Goal: Transaction & Acquisition: Purchase product/service

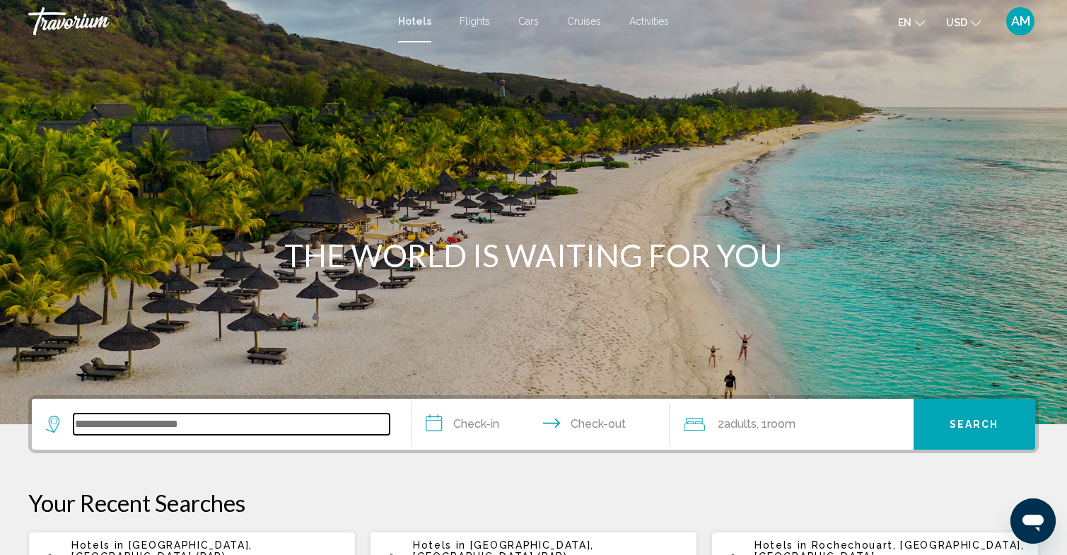
click at [177, 430] on input "Search widget" at bounding box center [232, 423] width 316 height 21
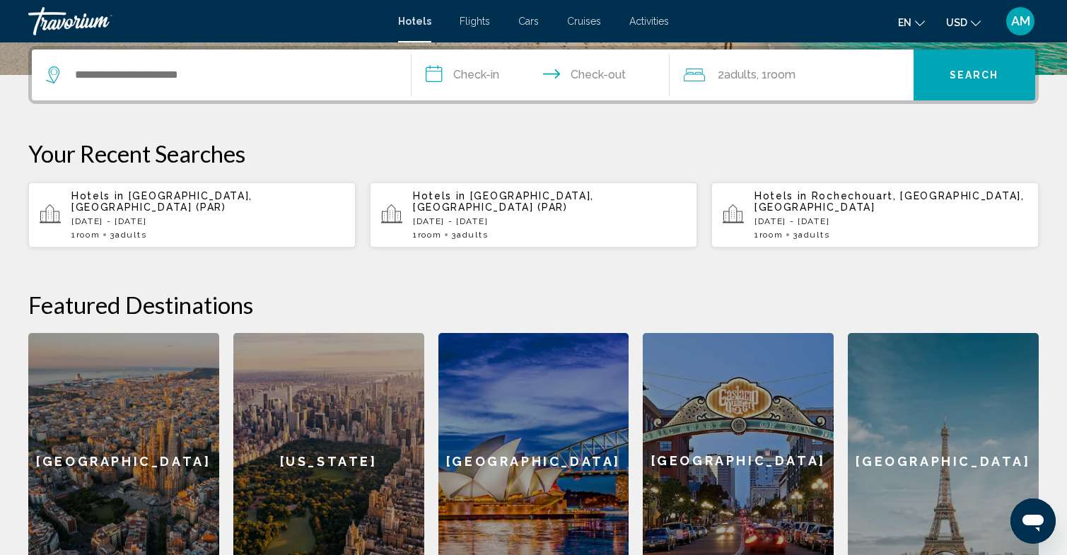
click at [216, 216] on p "[DATE] - [DATE]" at bounding box center [207, 221] width 273 height 10
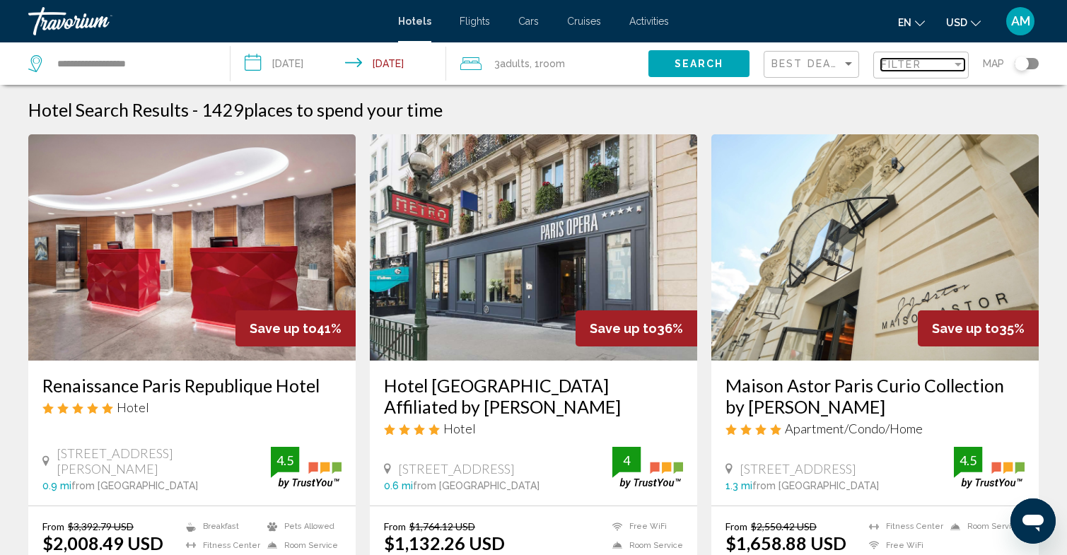
click at [925, 70] on div "Filter" at bounding box center [916, 64] width 71 height 11
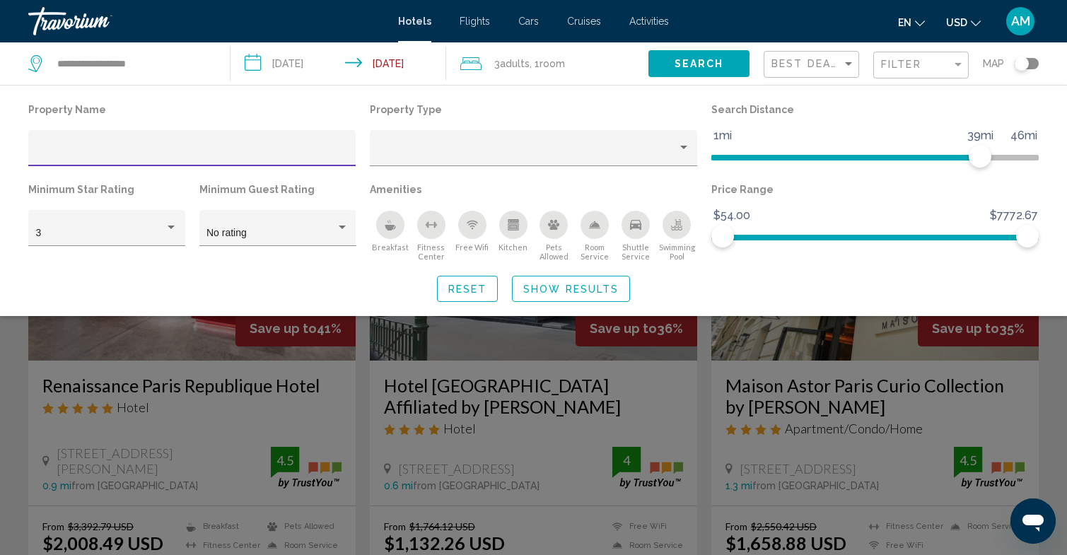
click at [203, 150] on input "Hotel Filters" at bounding box center [192, 153] width 312 height 11
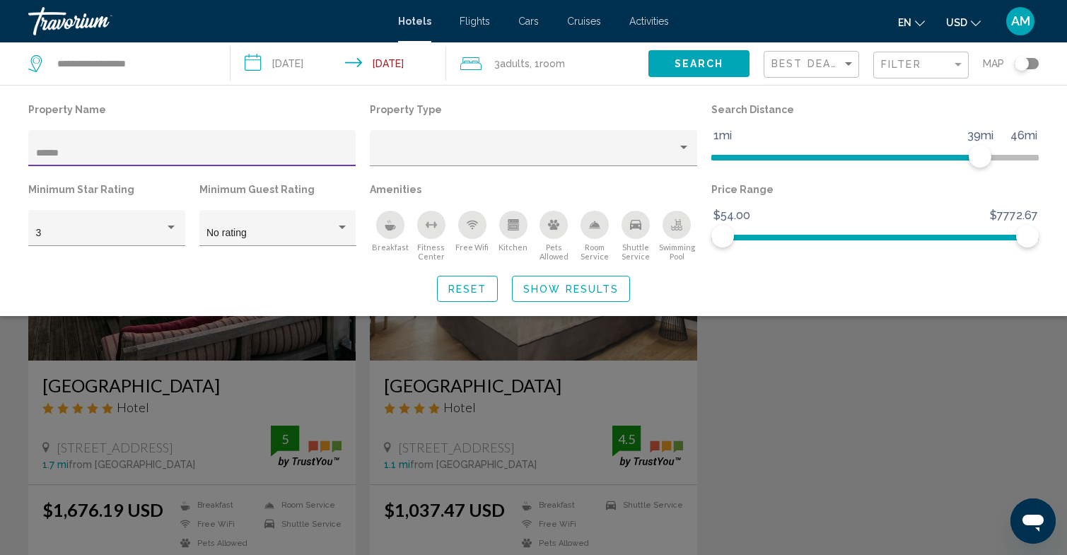
type input "******"
drag, startPoint x: 203, startPoint y: 150, endPoint x: 482, endPoint y: 389, distance: 367.9
click at [482, 389] on div "Search widget" at bounding box center [533, 383] width 1067 height 343
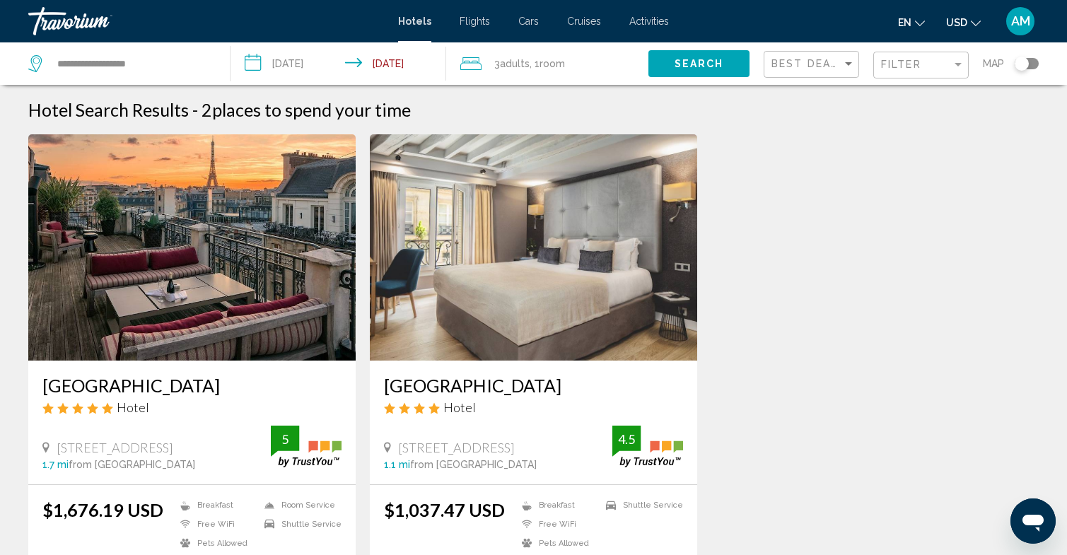
click at [503, 387] on h3 "[GEOGRAPHIC_DATA]" at bounding box center [533, 385] width 299 height 21
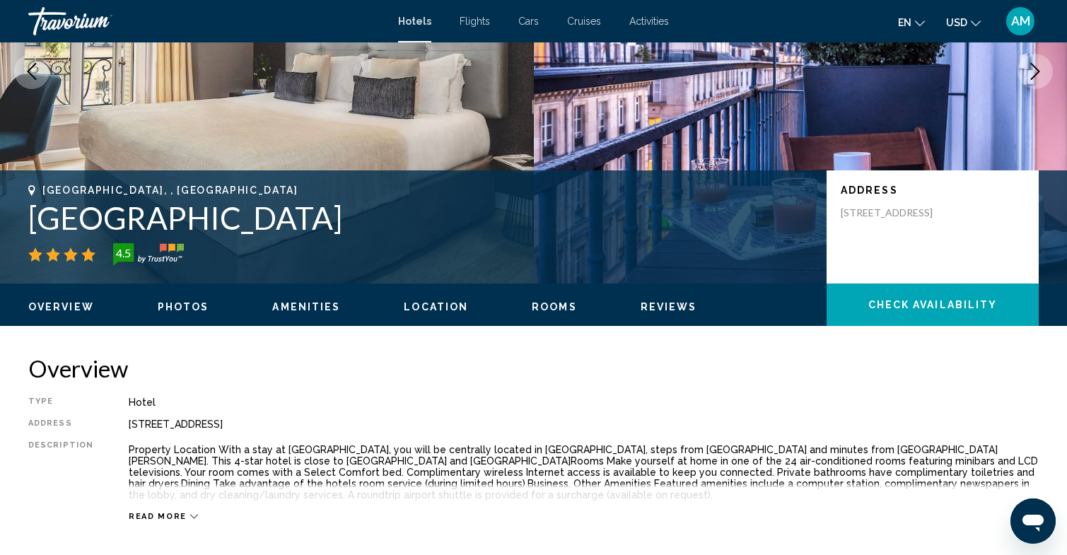
click at [553, 312] on span "Rooms" at bounding box center [554, 306] width 45 height 11
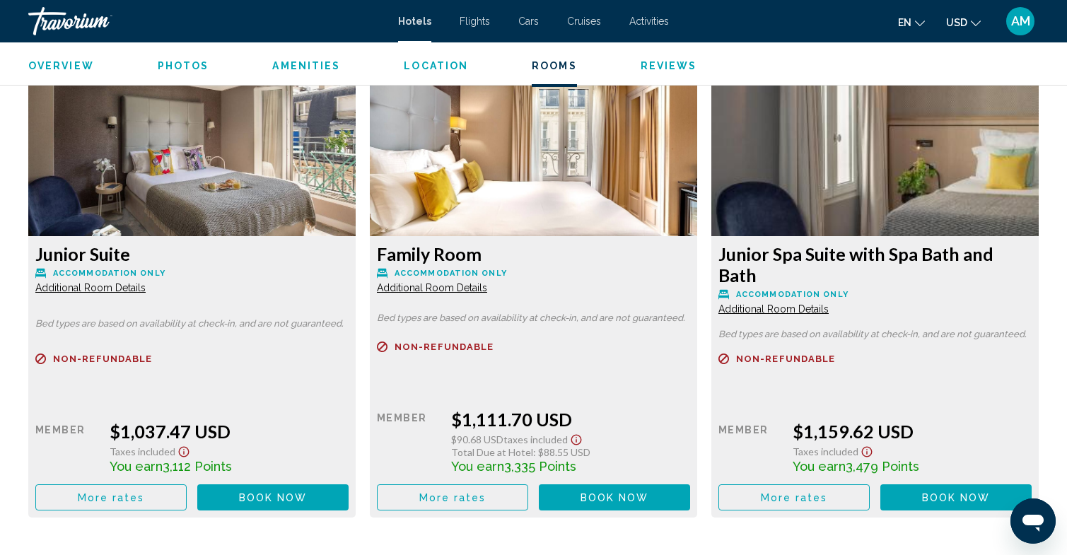
scroll to position [1900, 0]
click at [108, 289] on span "Additional Room Details" at bounding box center [90, 287] width 110 height 11
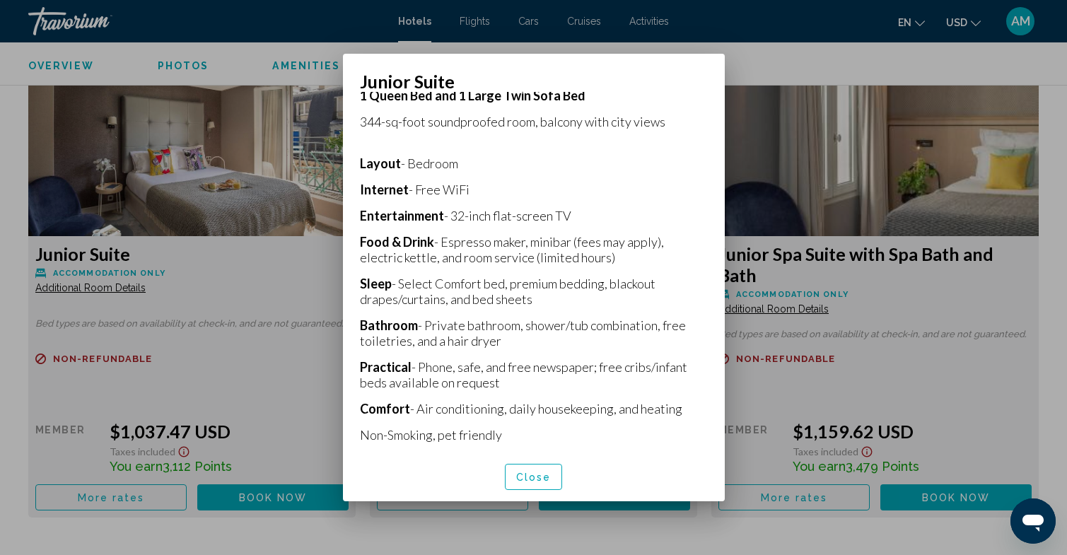
scroll to position [268, 0]
click at [543, 481] on span "Close" at bounding box center [533, 476] width 35 height 11
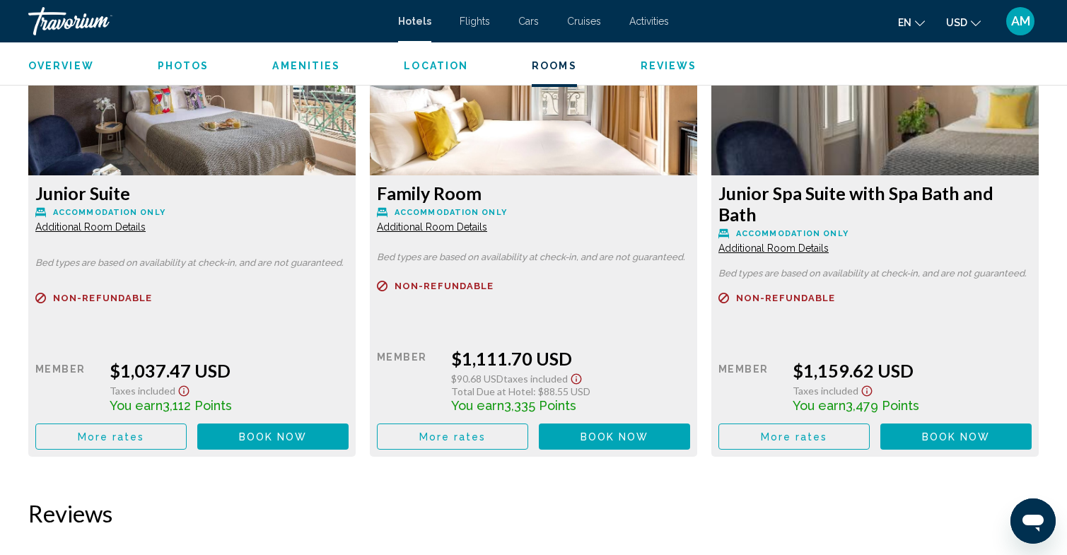
scroll to position [1964, 0]
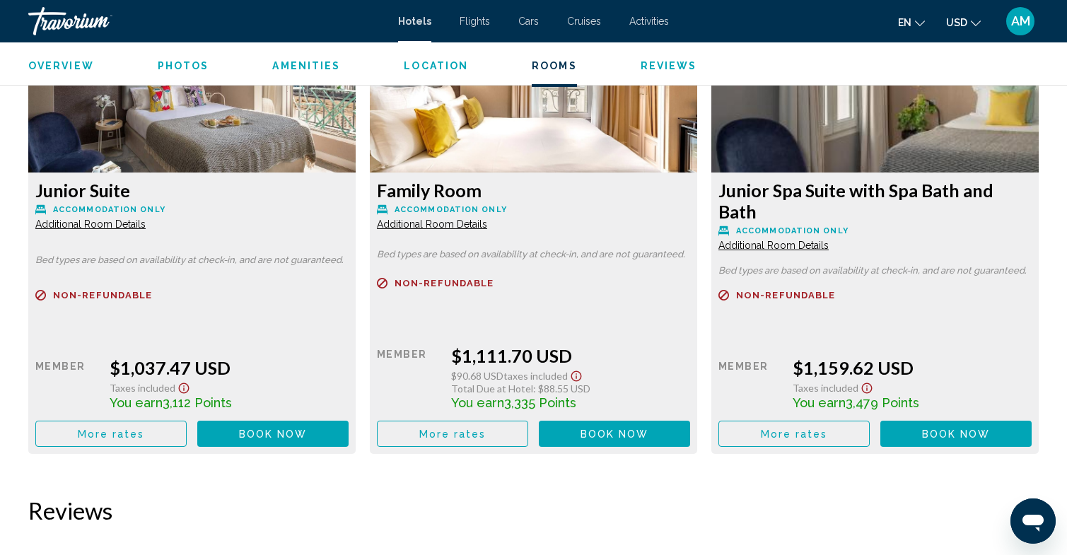
click at [273, 431] on span "Book now" at bounding box center [273, 433] width 69 height 11
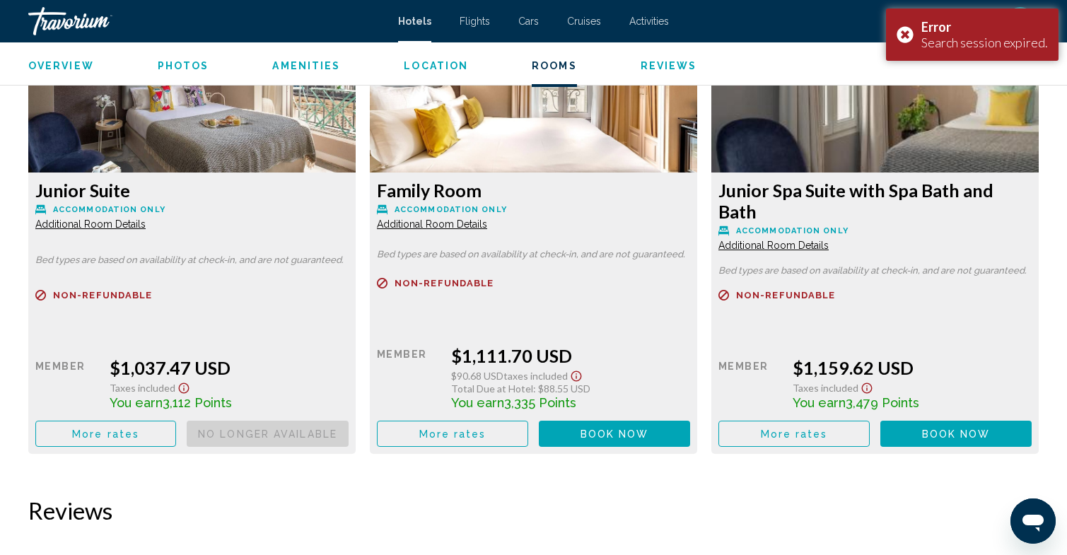
click at [130, 429] on span "More rates" at bounding box center [105, 433] width 67 height 11
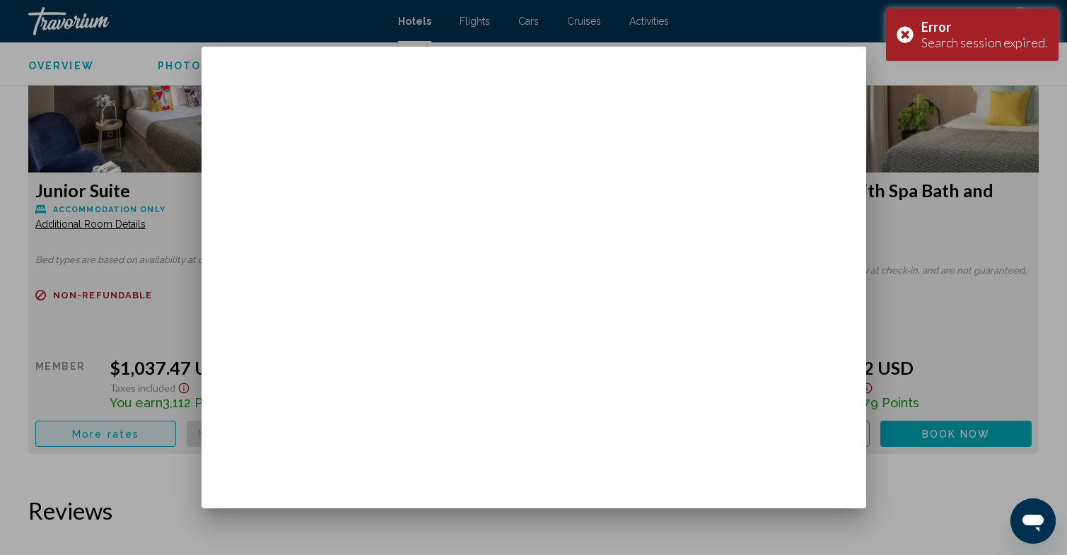
scroll to position [0, 0]
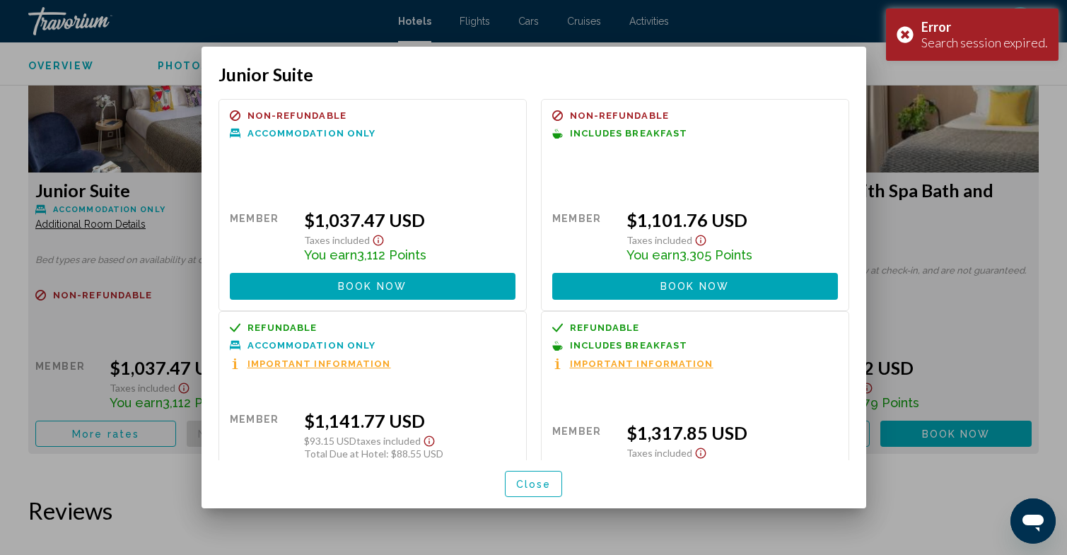
click at [394, 290] on span "Book now" at bounding box center [372, 286] width 69 height 11
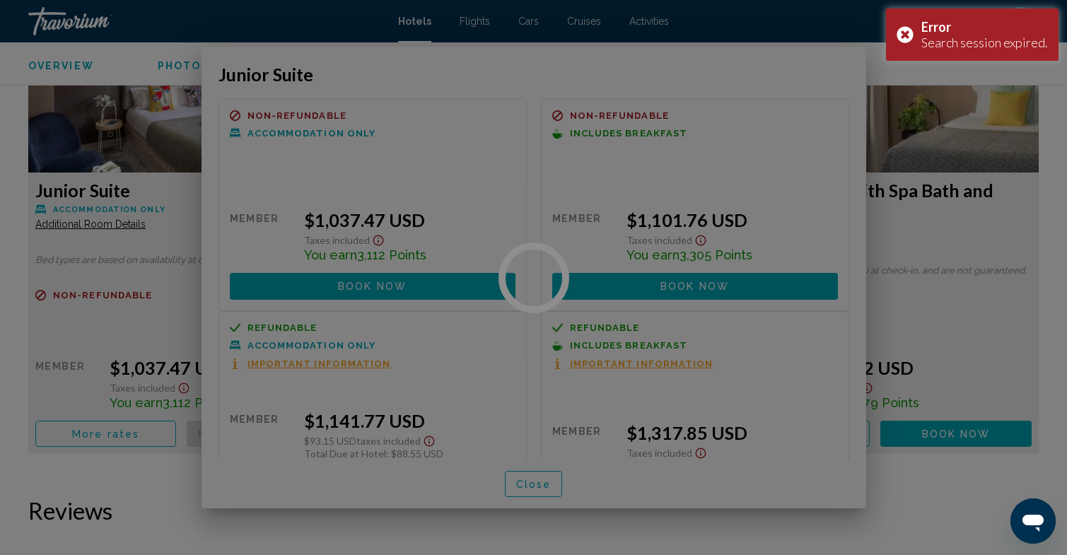
scroll to position [1964, 0]
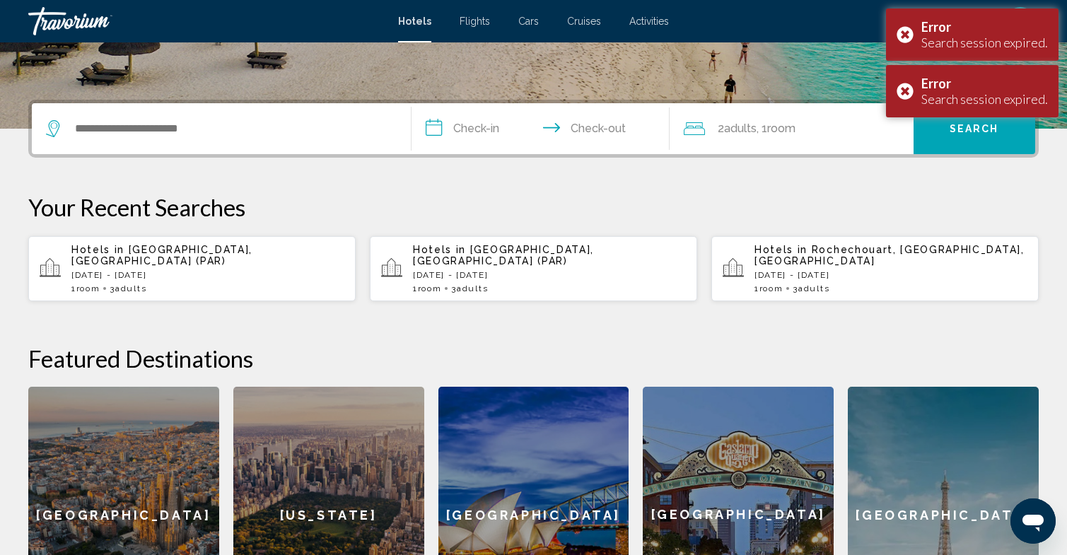
scroll to position [297, 0]
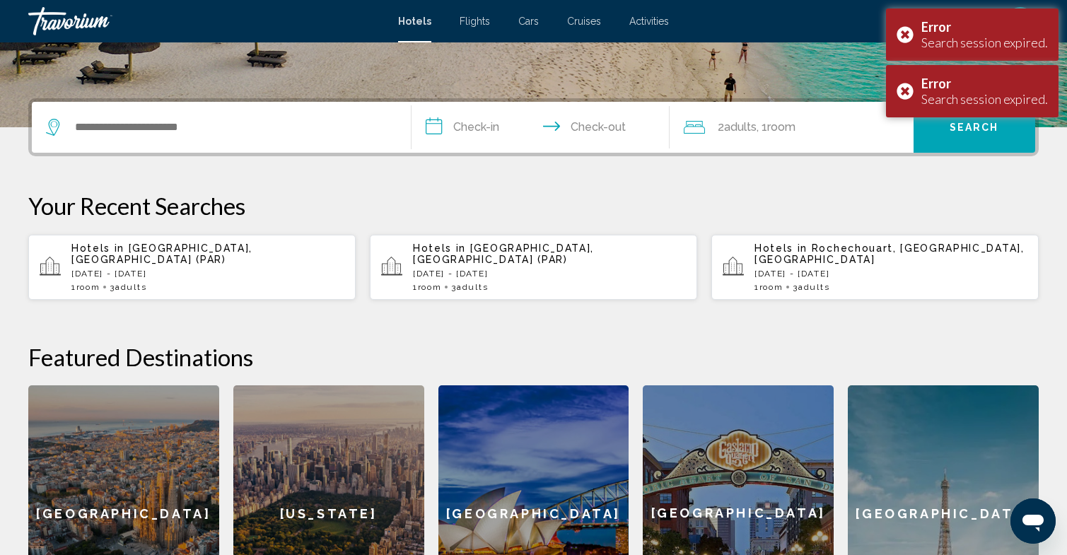
click at [182, 269] on p "[DATE] - [DATE]" at bounding box center [207, 274] width 273 height 10
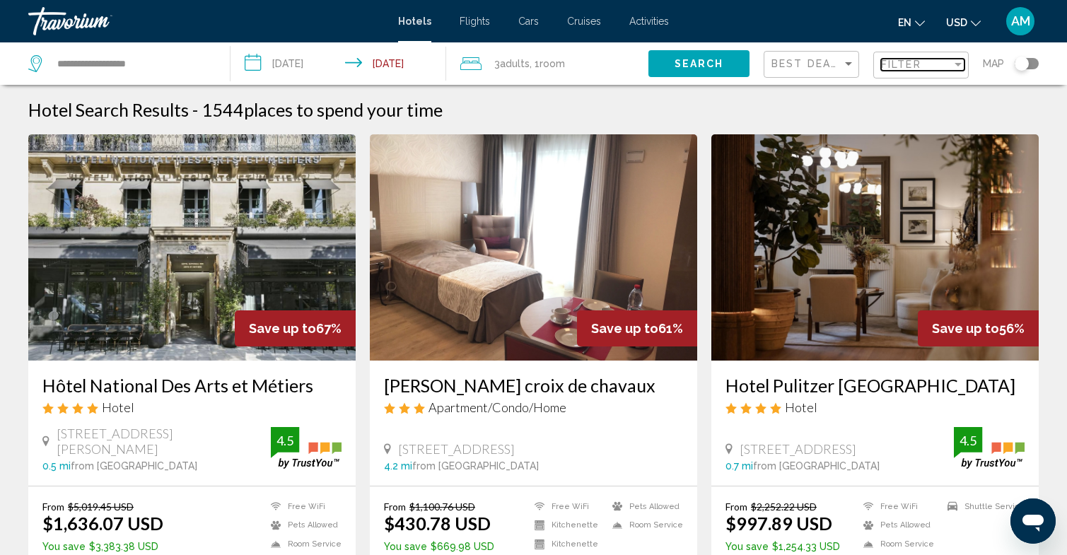
click at [910, 64] on span "Filter" at bounding box center [901, 64] width 40 height 11
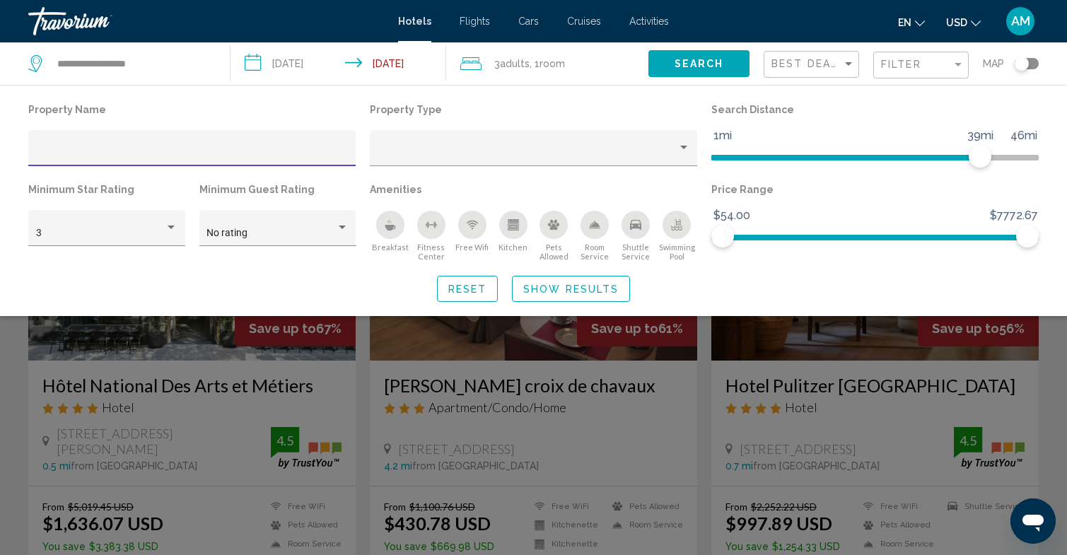
click at [171, 154] on input "Hotel Filters" at bounding box center [192, 153] width 312 height 11
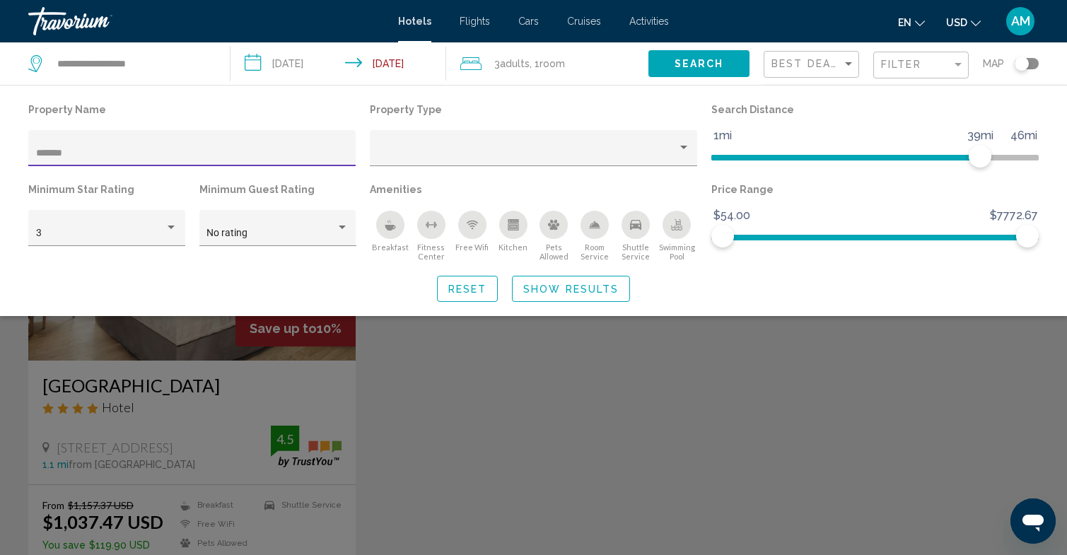
type input "*******"
drag, startPoint x: 170, startPoint y: 153, endPoint x: 180, endPoint y: 386, distance: 232.7
click at [180, 386] on div "Search widget" at bounding box center [533, 383] width 1067 height 343
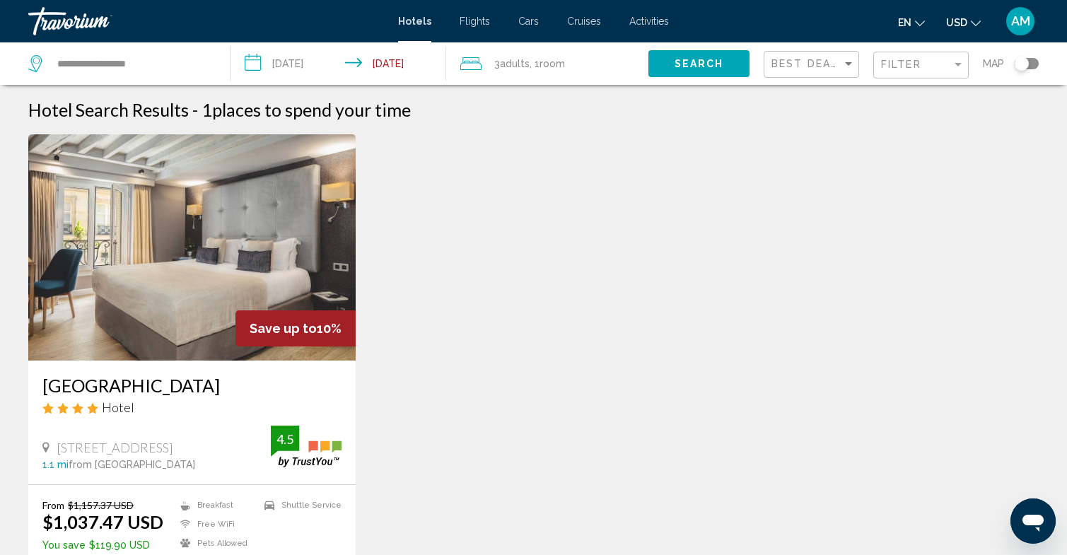
click at [187, 388] on h3 "[GEOGRAPHIC_DATA]" at bounding box center [191, 385] width 299 height 21
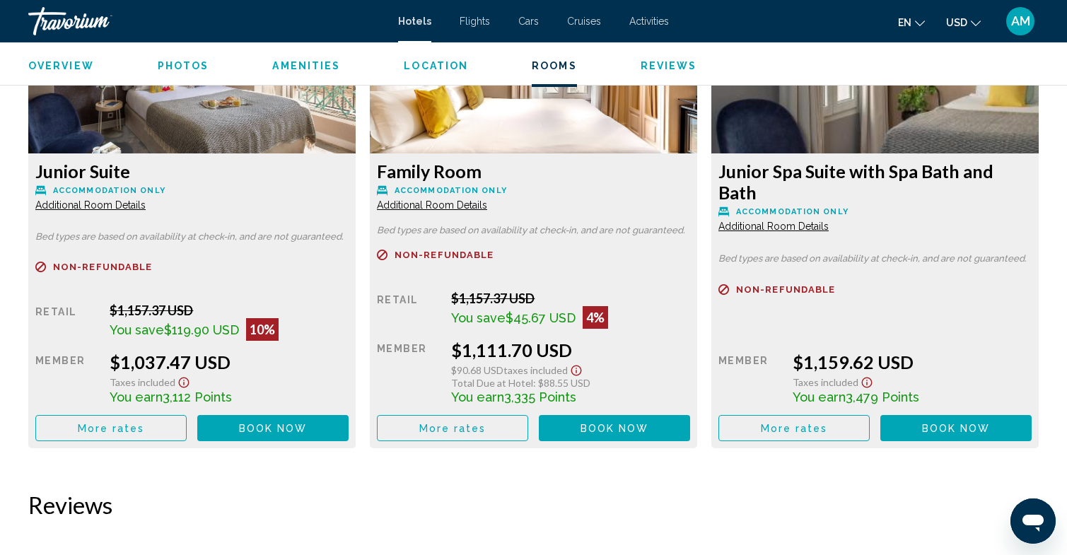
scroll to position [1996, 0]
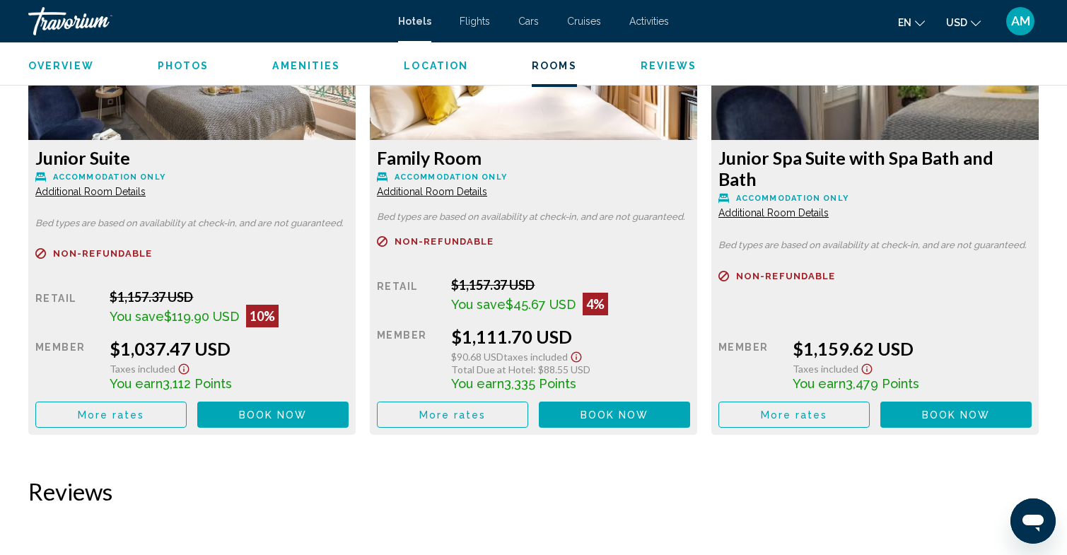
click at [139, 421] on span "More rates" at bounding box center [111, 414] width 67 height 11
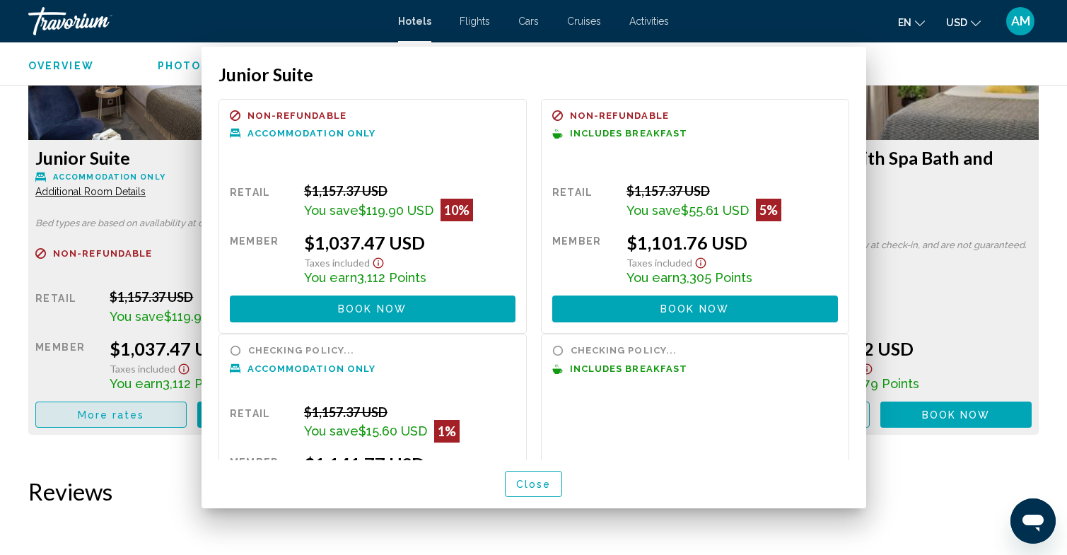
scroll to position [0, 0]
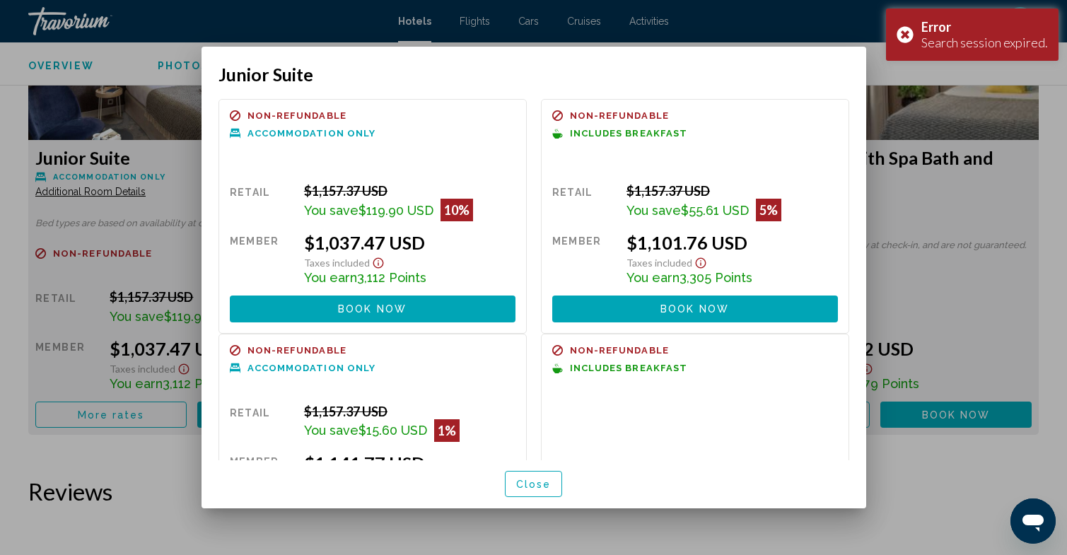
click at [396, 315] on span "Book now" at bounding box center [372, 309] width 69 height 11
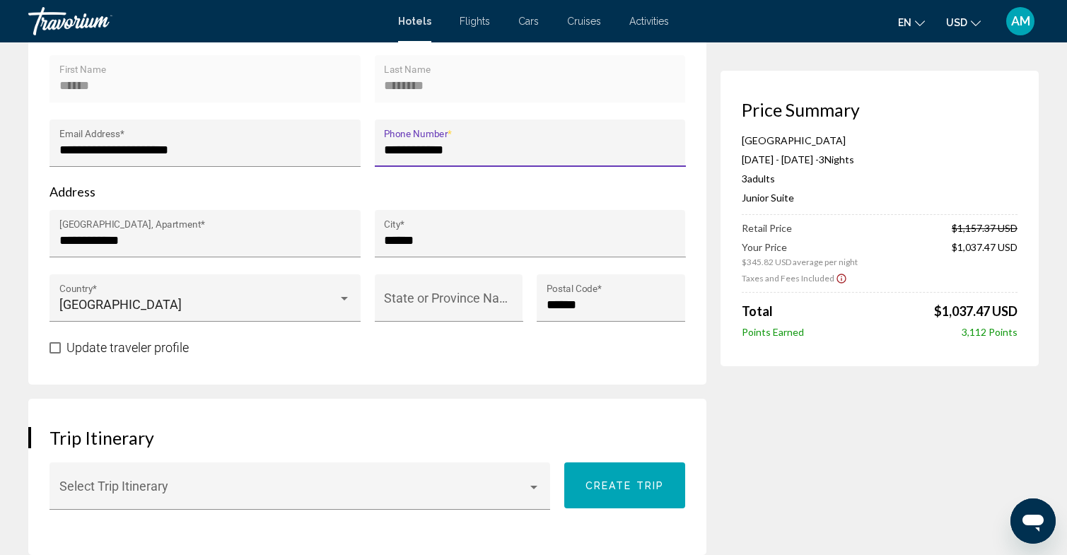
scroll to position [543, 0]
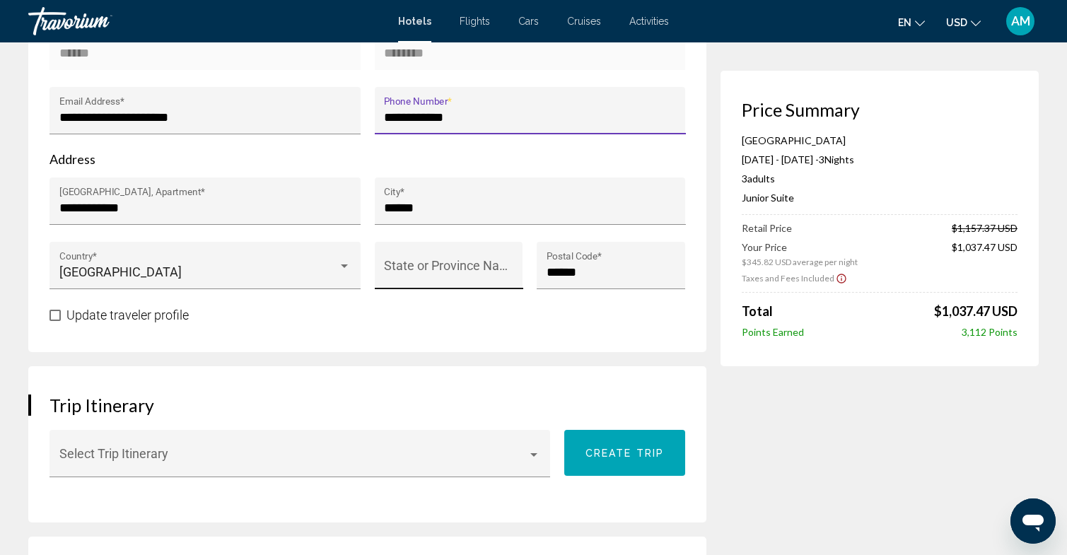
type input "**********"
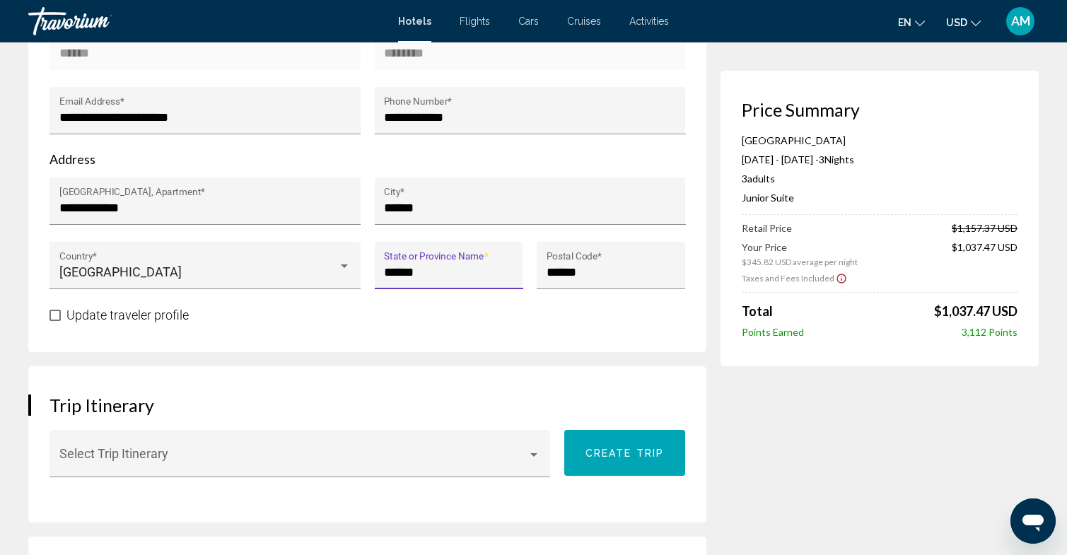
type input "******"
click at [387, 316] on div "Update traveler profile" at bounding box center [366, 315] width 635 height 18
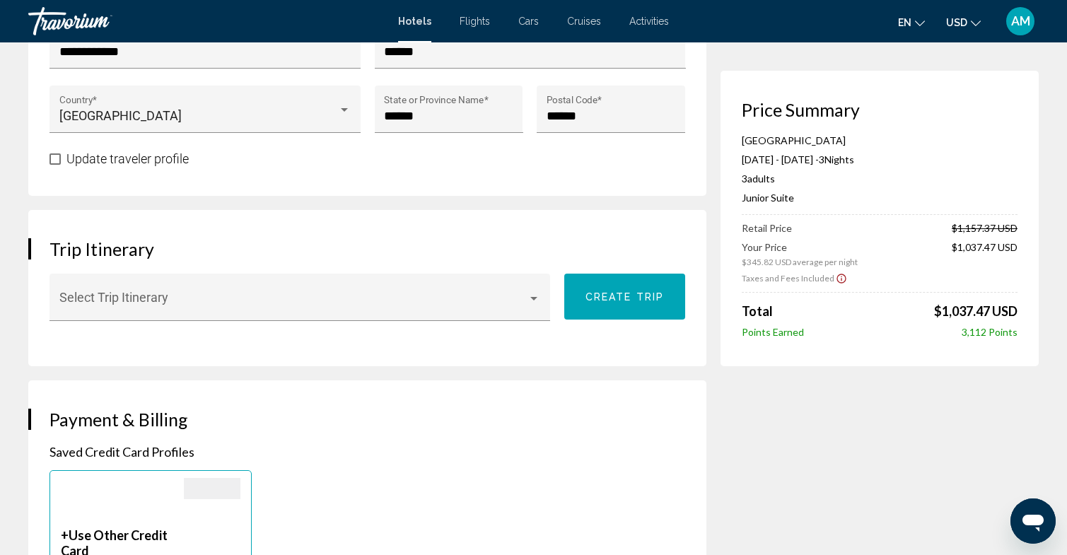
scroll to position [705, 0]
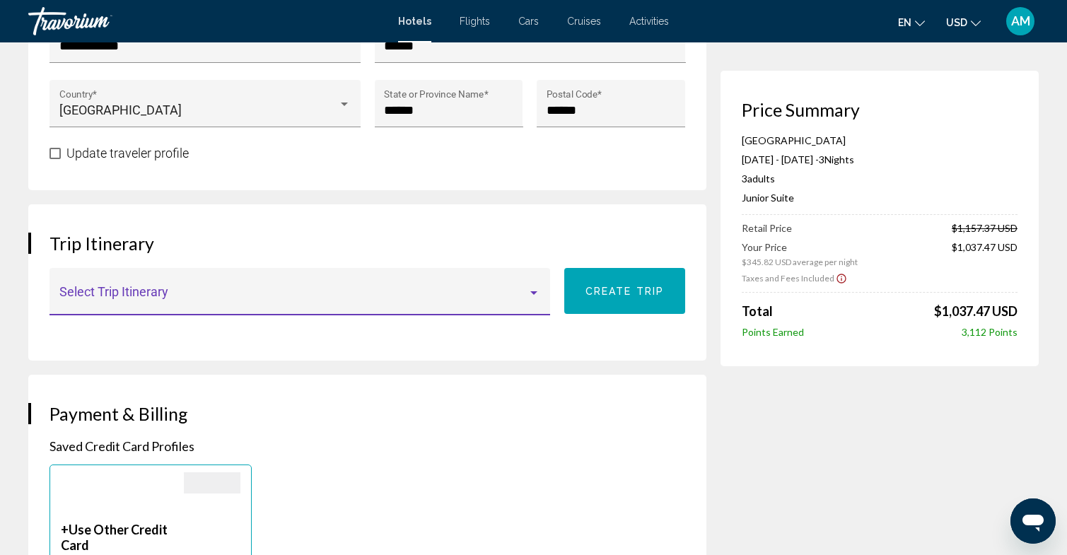
click at [532, 293] on div "Main content" at bounding box center [533, 293] width 7 height 4
click at [510, 297] on span "None" at bounding box center [300, 298] width 482 height 38
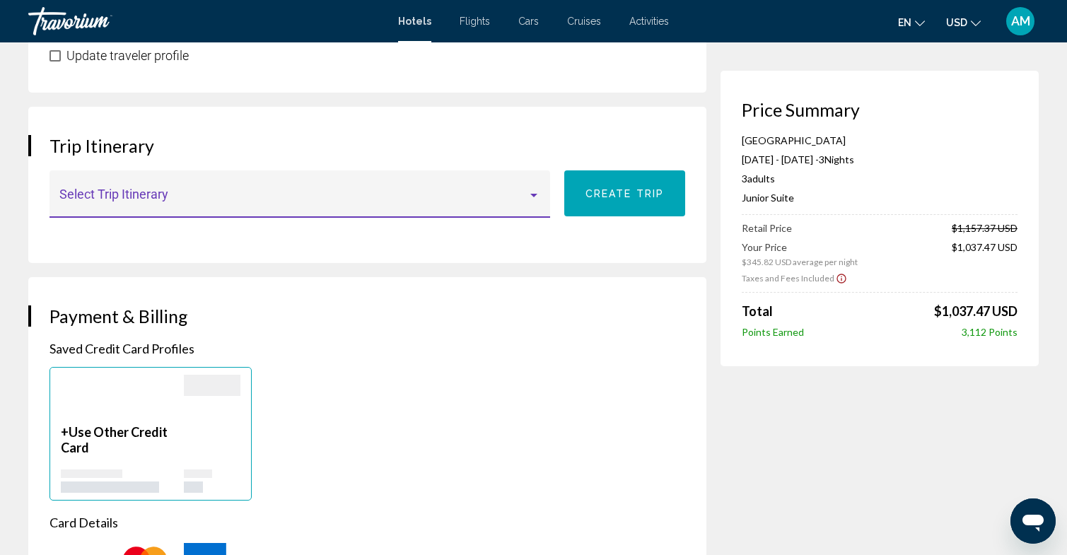
scroll to position [804, 0]
click at [631, 191] on span "Create trip" at bounding box center [624, 192] width 78 height 11
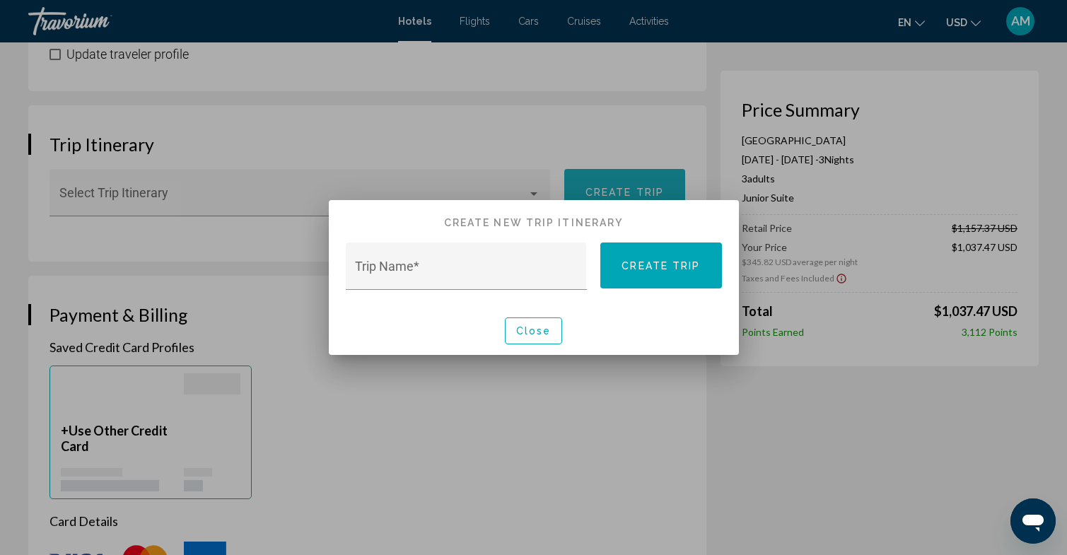
scroll to position [0, 0]
click at [464, 266] on input "Trip Name *" at bounding box center [466, 273] width 222 height 14
type input "*******"
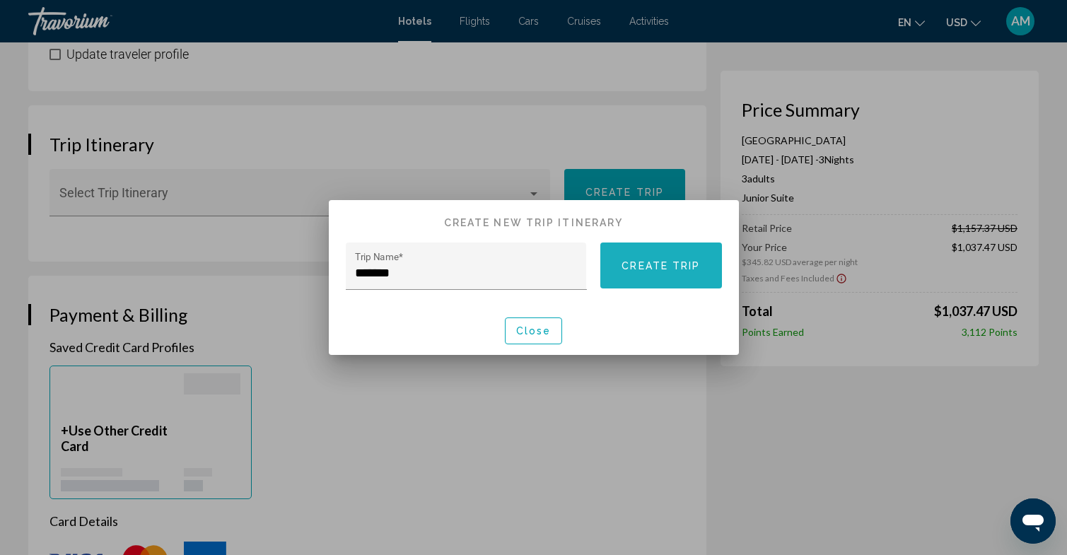
click at [673, 259] on span "Create trip" at bounding box center [660, 264] width 78 height 11
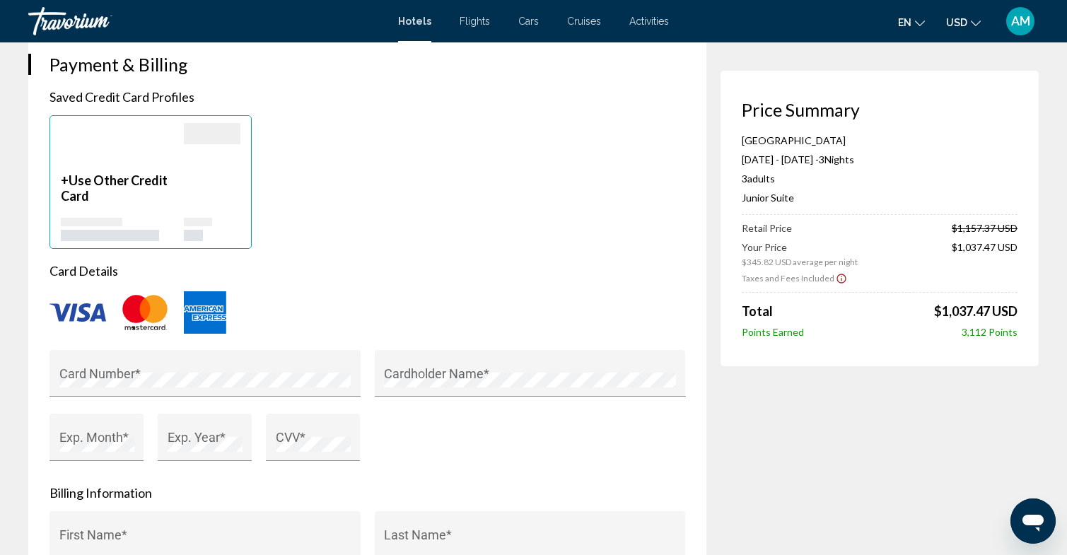
scroll to position [1103, 0]
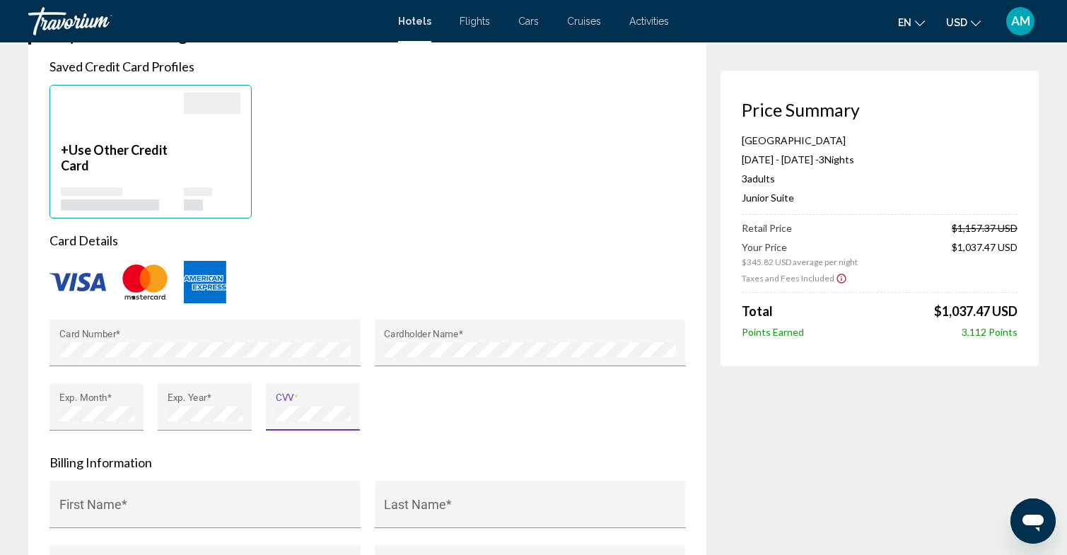
click at [469, 430] on div "Card Number * Cardholder Name * Exp. Month * Exp. Year * CVV *" at bounding box center [367, 383] width 650 height 129
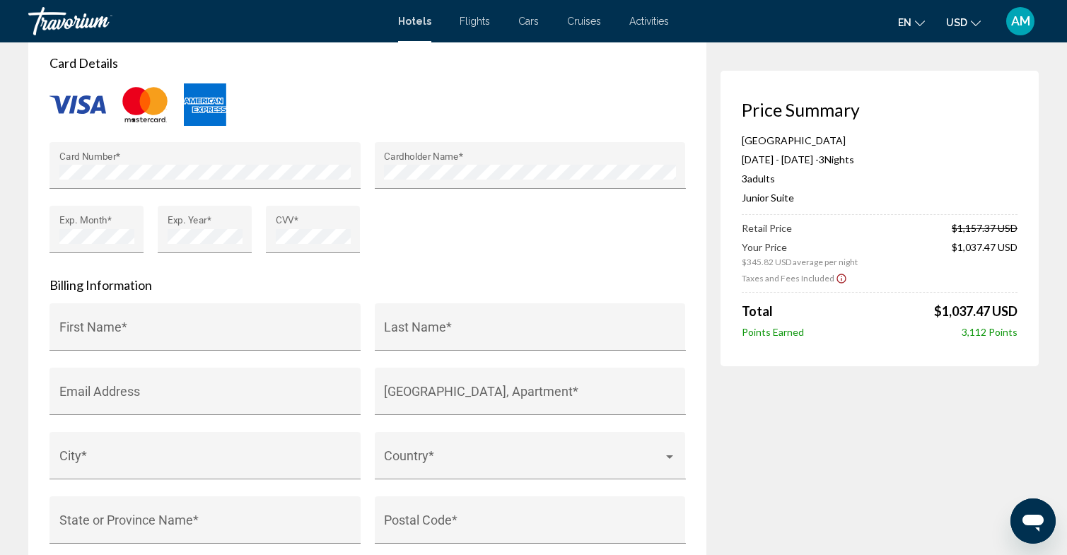
scroll to position [1284, 0]
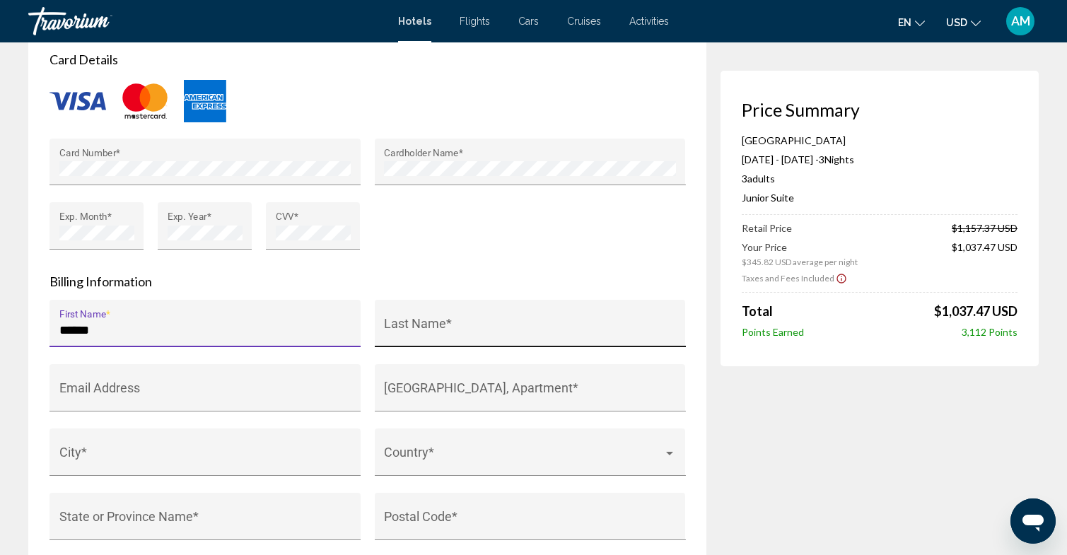
type input "******"
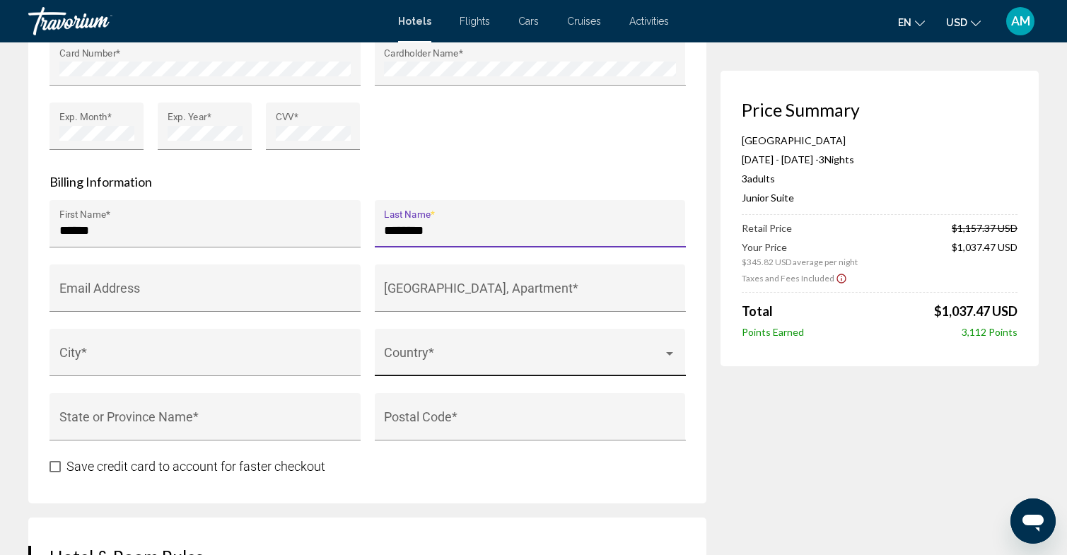
scroll to position [1394, 0]
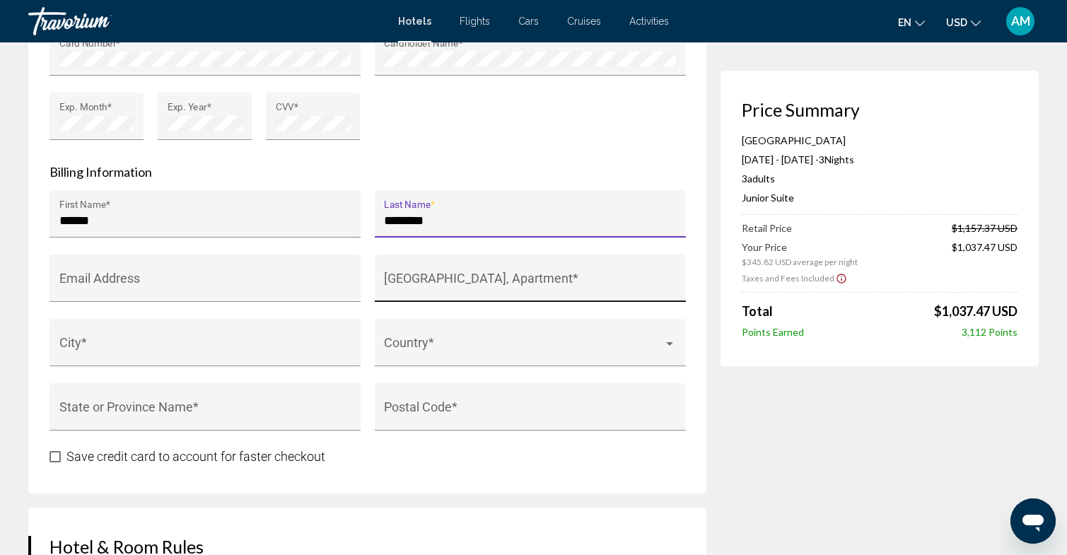
type input "********"
click at [456, 271] on div "[GEOGRAPHIC_DATA], Apartment *" at bounding box center [530, 282] width 292 height 37
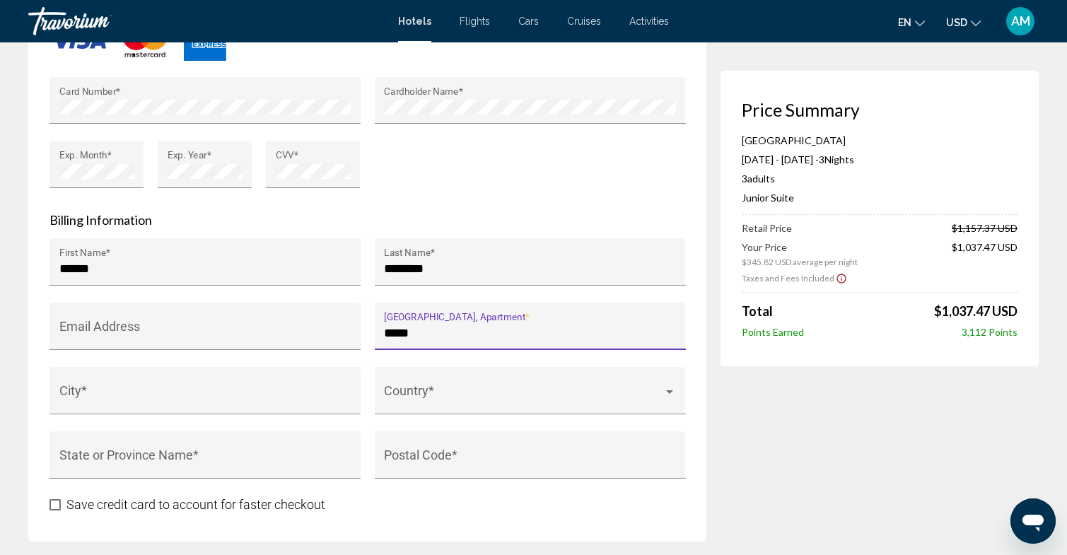
scroll to position [1354, 0]
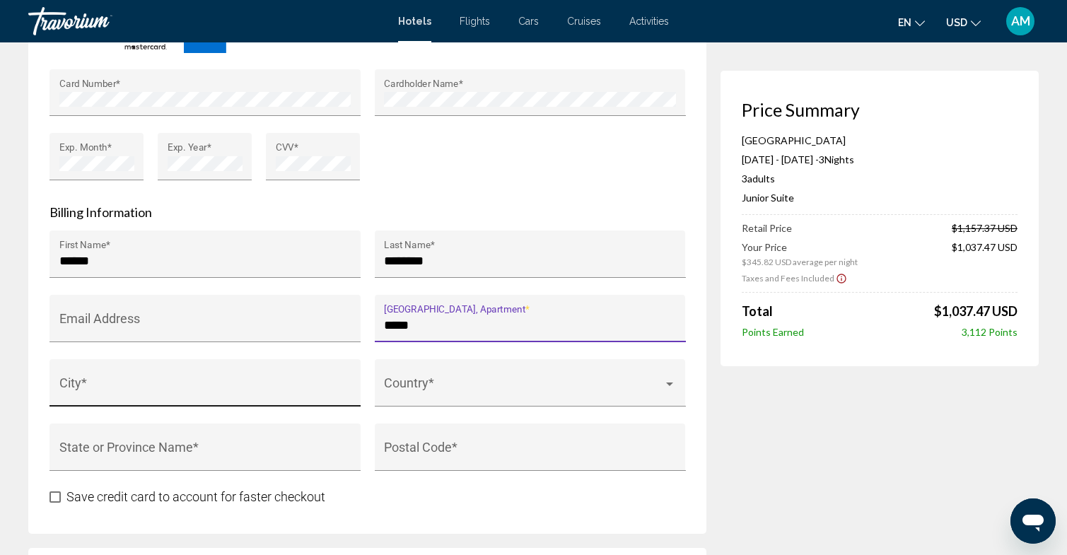
type input "*****"
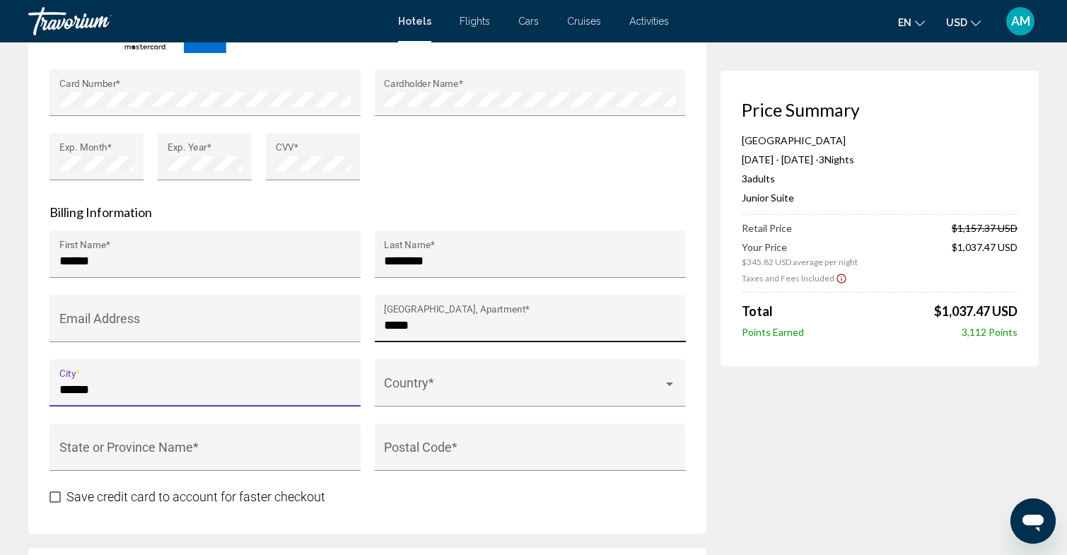
type input "******"
click at [448, 328] on input "*****" at bounding box center [530, 325] width 292 height 14
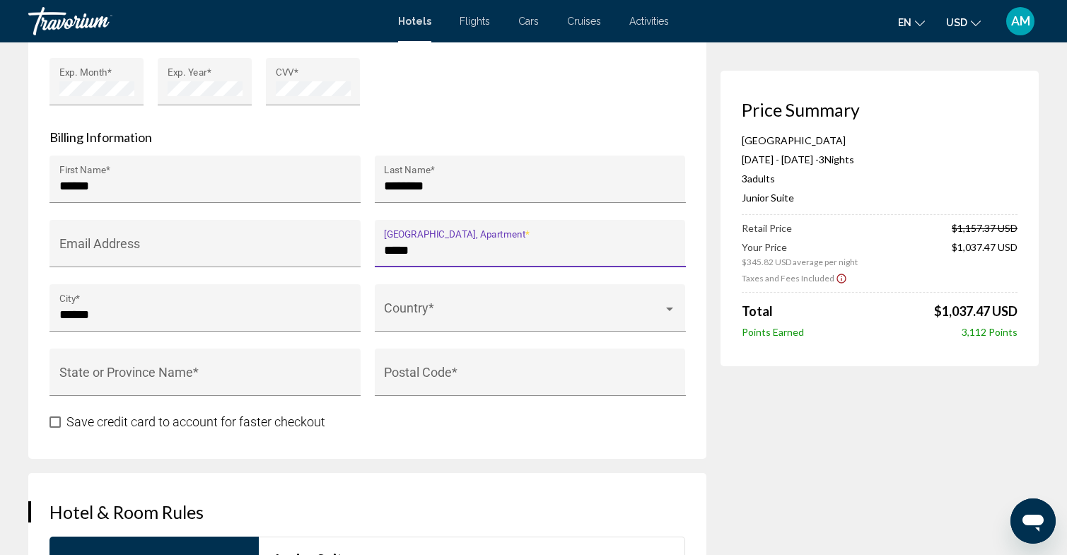
scroll to position [1421, 0]
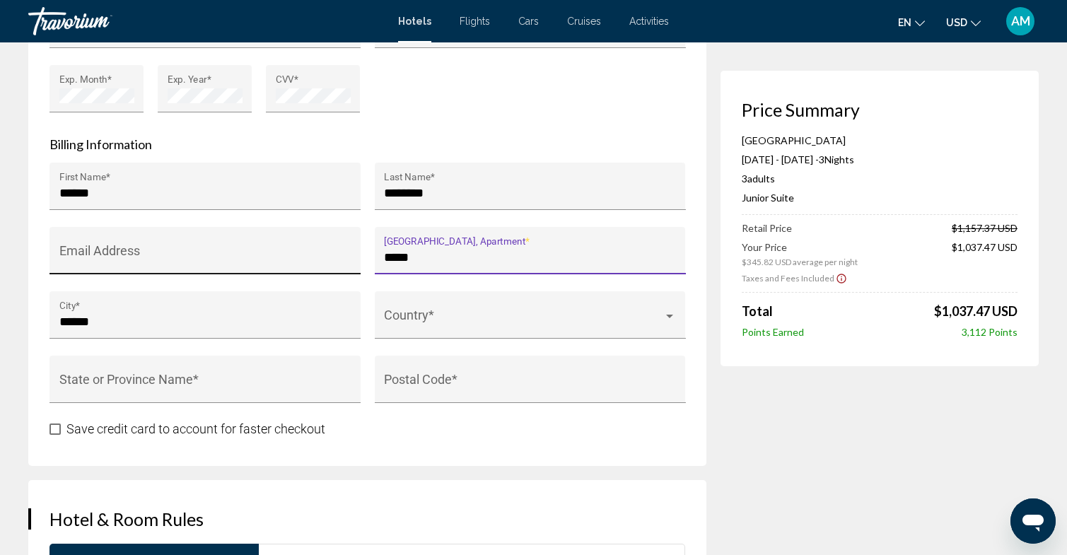
drag, startPoint x: 443, startPoint y: 261, endPoint x: 318, endPoint y: 268, distance: 125.3
click at [321, 267] on div "Company Billing Contact ****** First Name * ******** Last Name * Email Address …" at bounding box center [367, 291] width 650 height 257
type input "*"
type input "*****"
click at [440, 319] on span "Main content" at bounding box center [523, 322] width 279 height 14
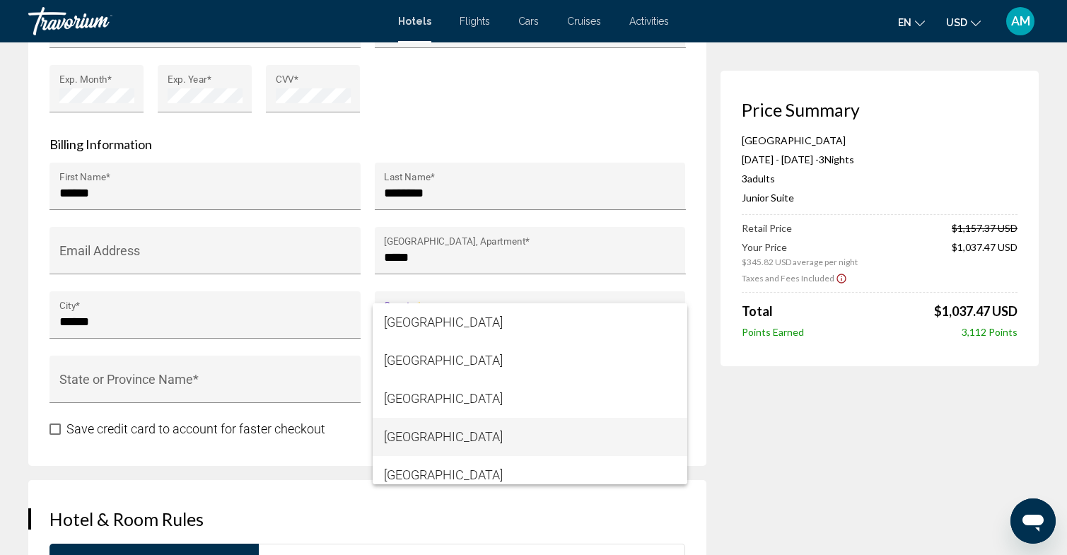
scroll to position [4285, 0]
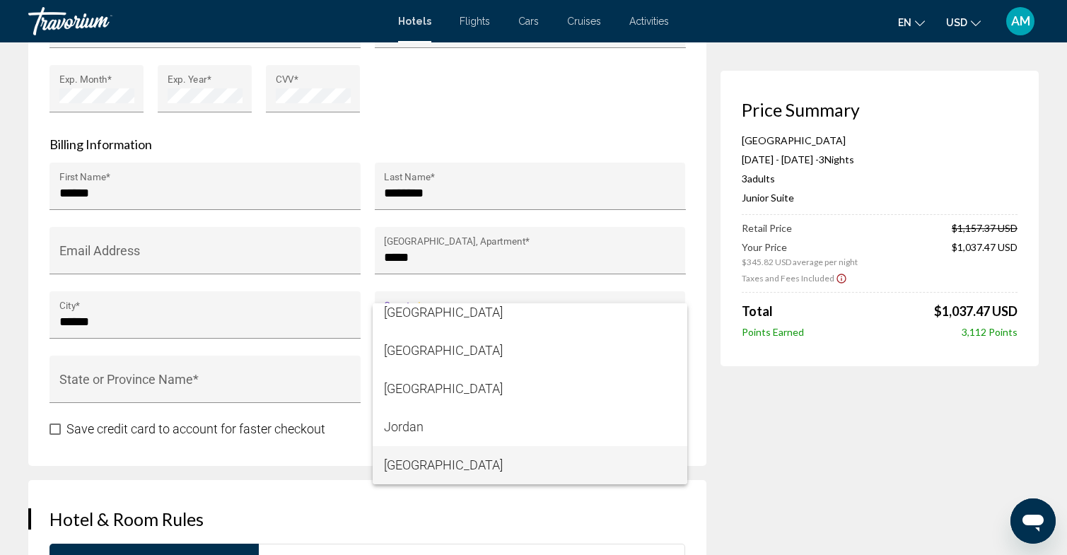
click at [439, 462] on span "[GEOGRAPHIC_DATA]" at bounding box center [530, 465] width 292 height 38
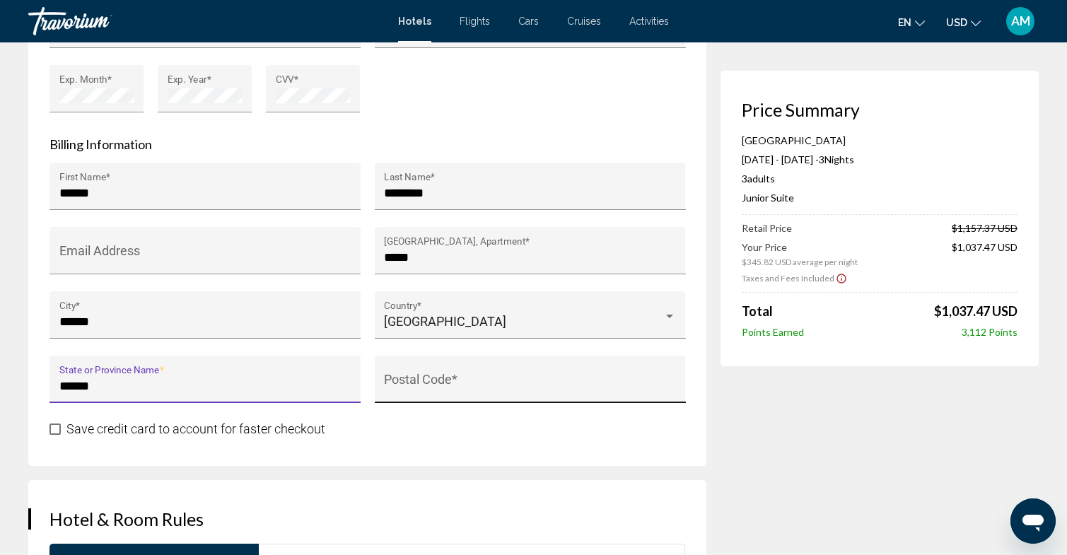
type input "******"
click at [464, 377] on div "Postal Code *" at bounding box center [530, 383] width 292 height 37
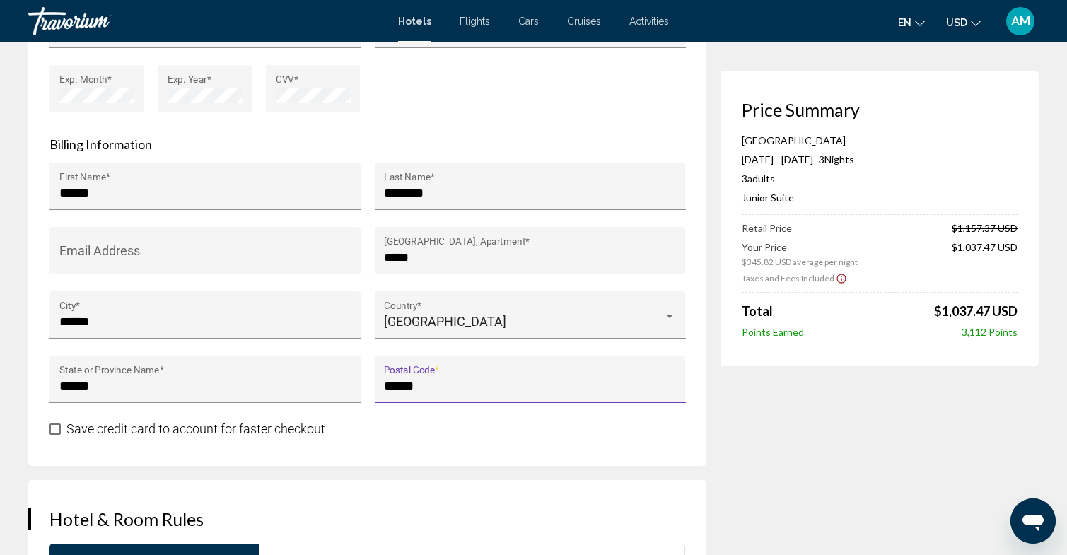
type input "******"
click at [267, 431] on span "Save credit card to account for faster checkout" at bounding box center [195, 428] width 259 height 15
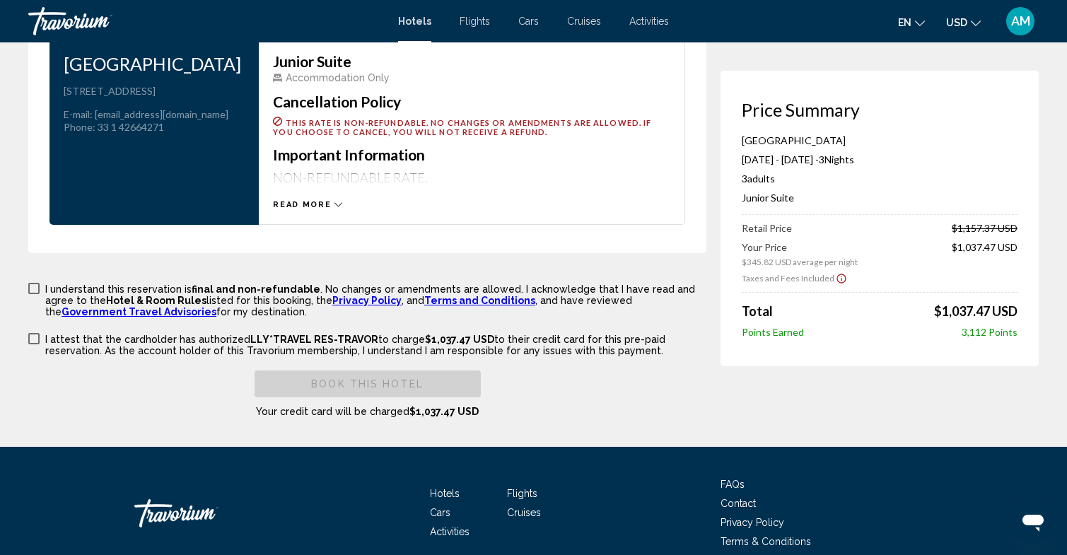
scroll to position [1922, 0]
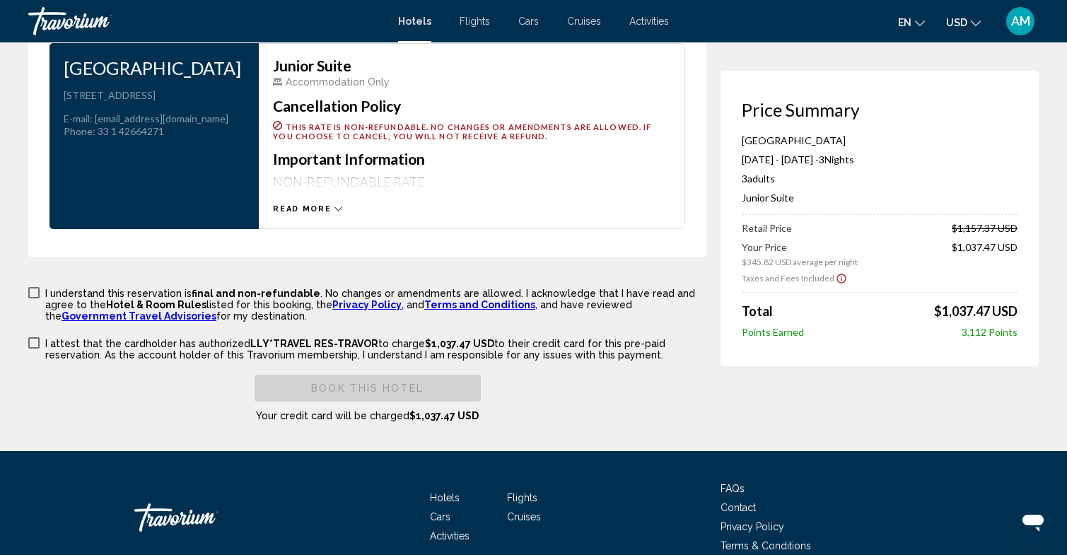
click at [327, 204] on button "Read more" at bounding box center [307, 209] width 69 height 11
click at [324, 204] on span "Read less" at bounding box center [300, 208] width 55 height 9
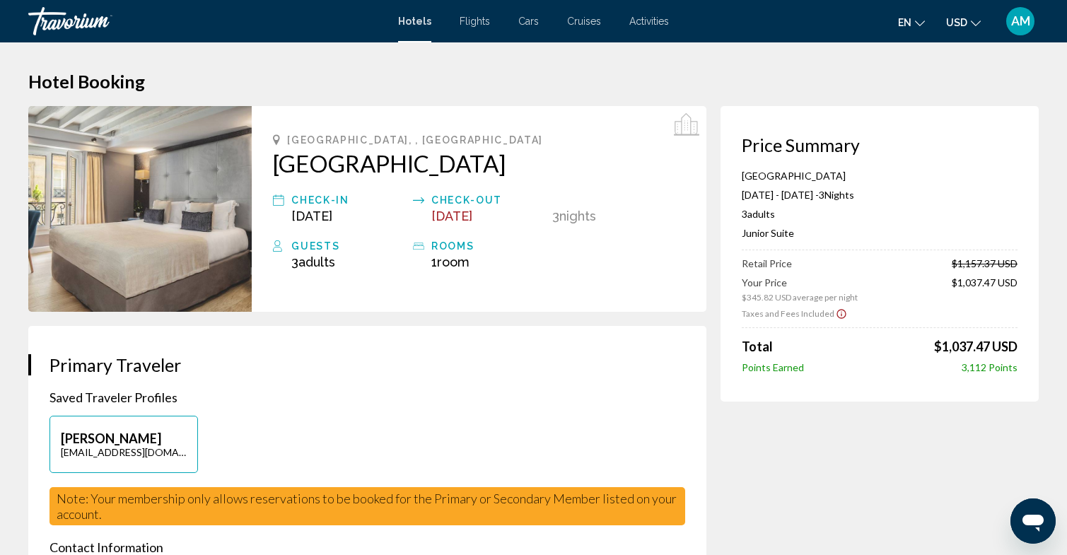
scroll to position [0, 0]
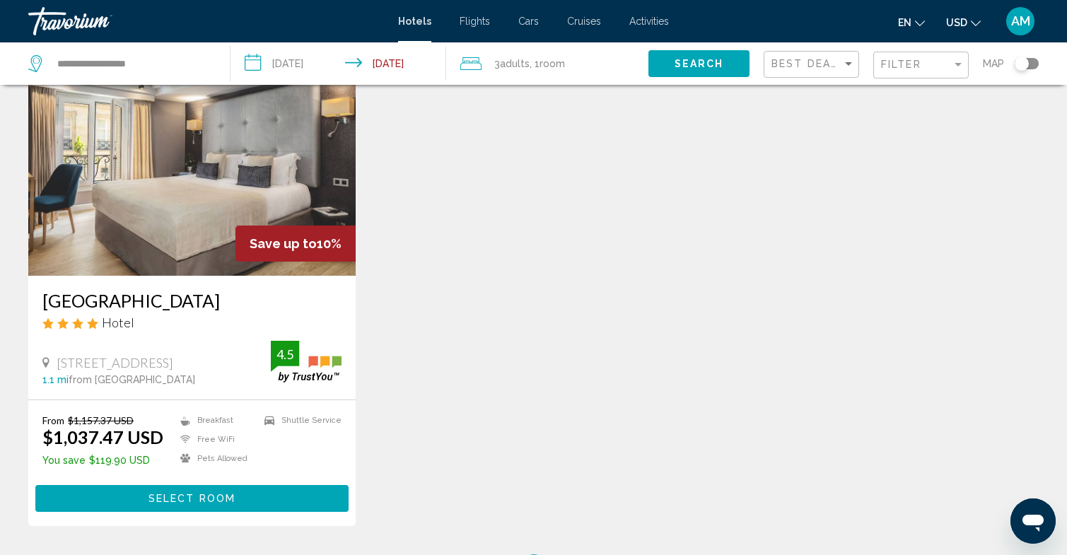
scroll to position [86, 0]
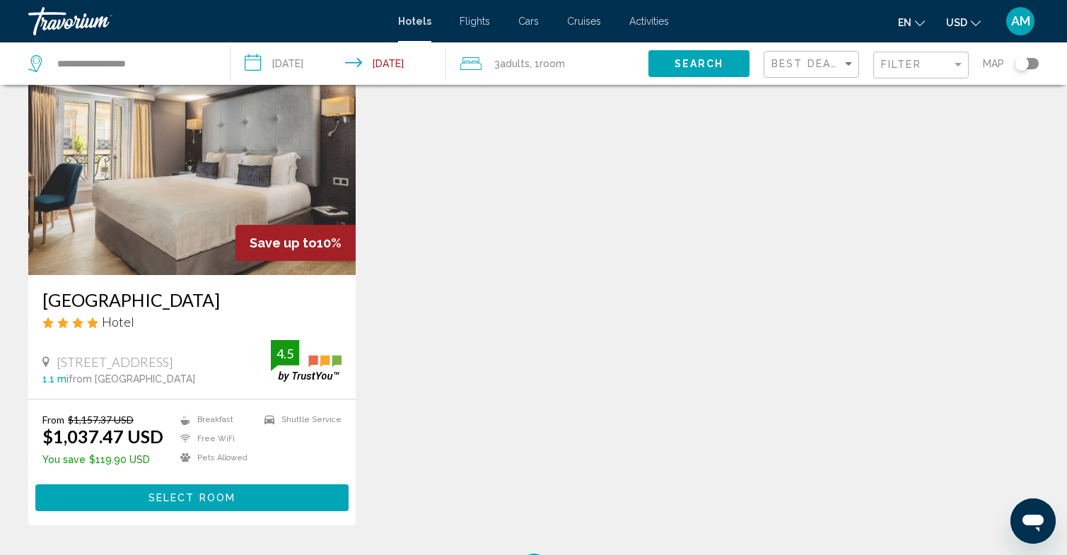
click at [211, 494] on span "Select Room" at bounding box center [191, 498] width 87 height 11
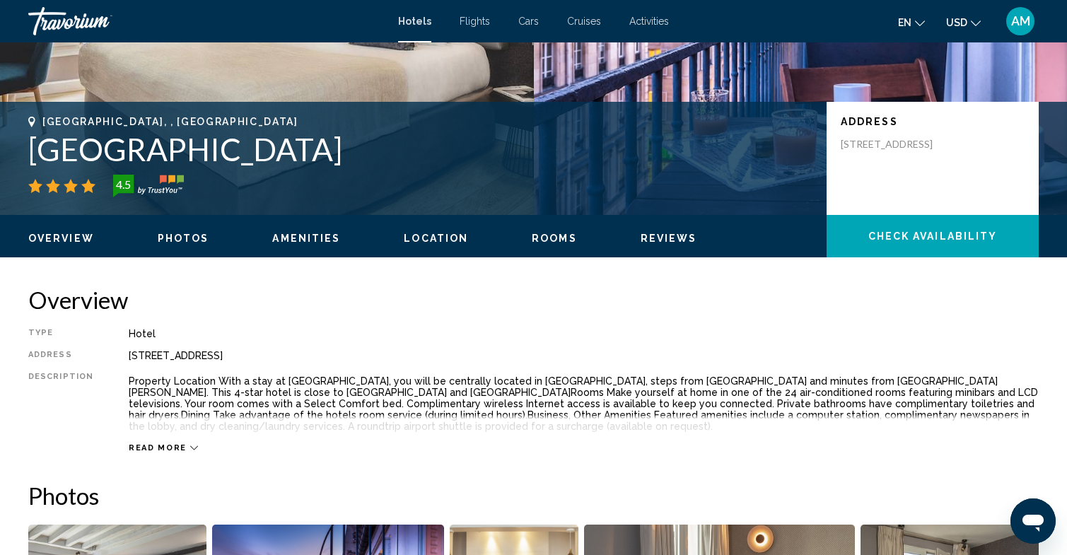
click at [555, 237] on span "Rooms" at bounding box center [554, 238] width 45 height 11
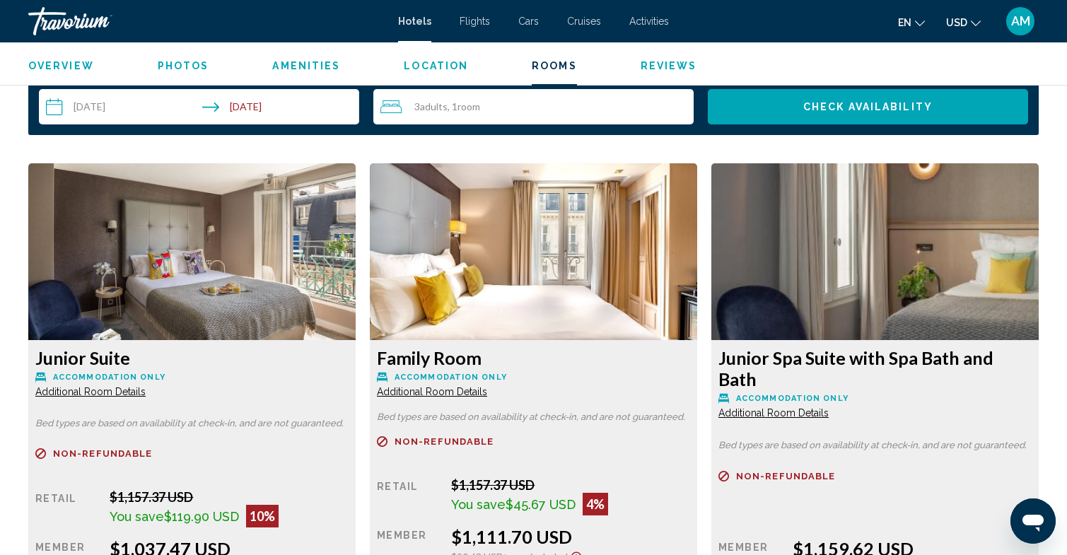
scroll to position [1797, 0]
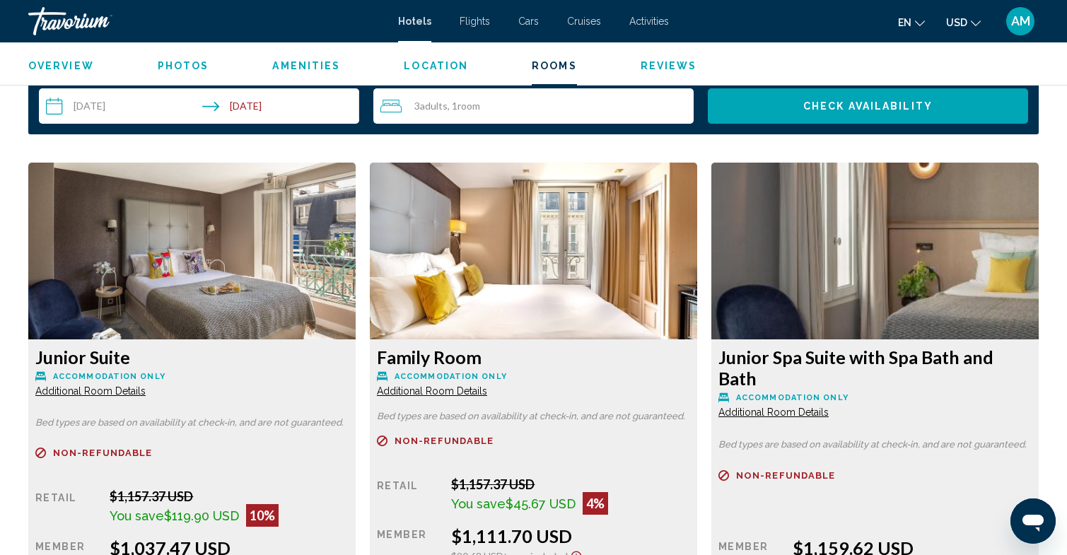
click at [116, 394] on span "Additional Room Details" at bounding box center [90, 390] width 110 height 11
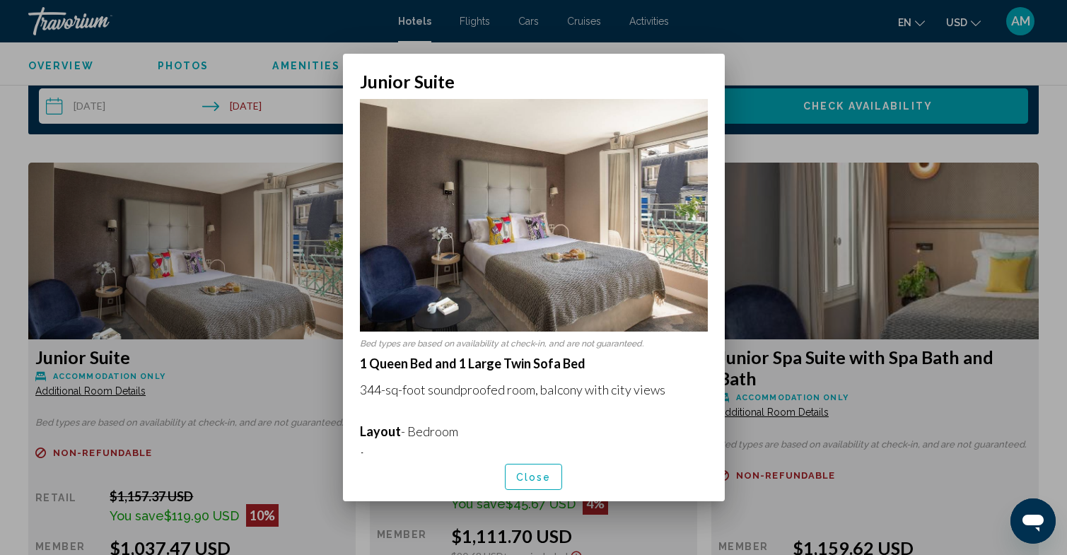
scroll to position [0, 0]
click at [539, 474] on span "Close" at bounding box center [533, 476] width 35 height 11
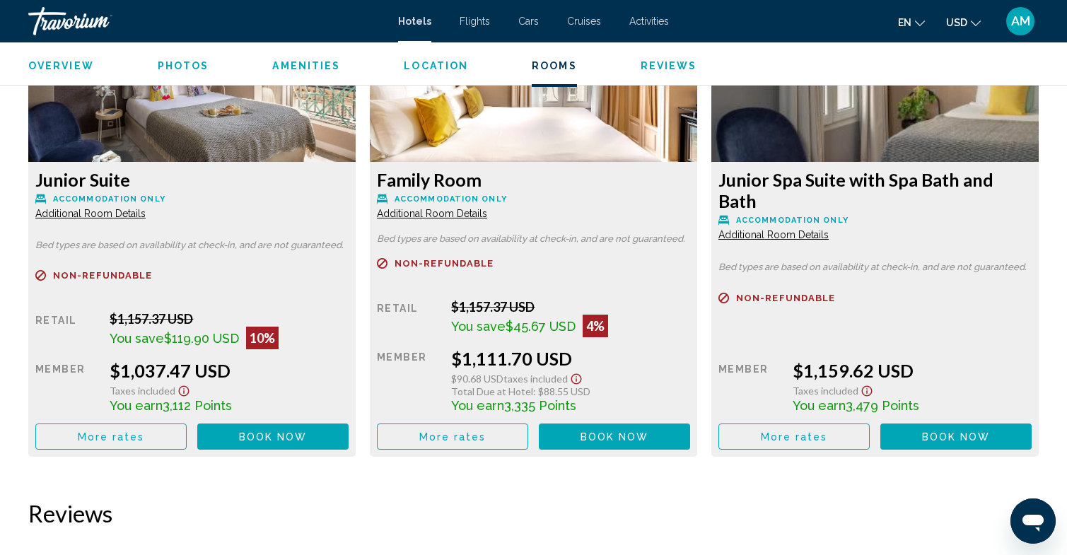
scroll to position [1976, 0]
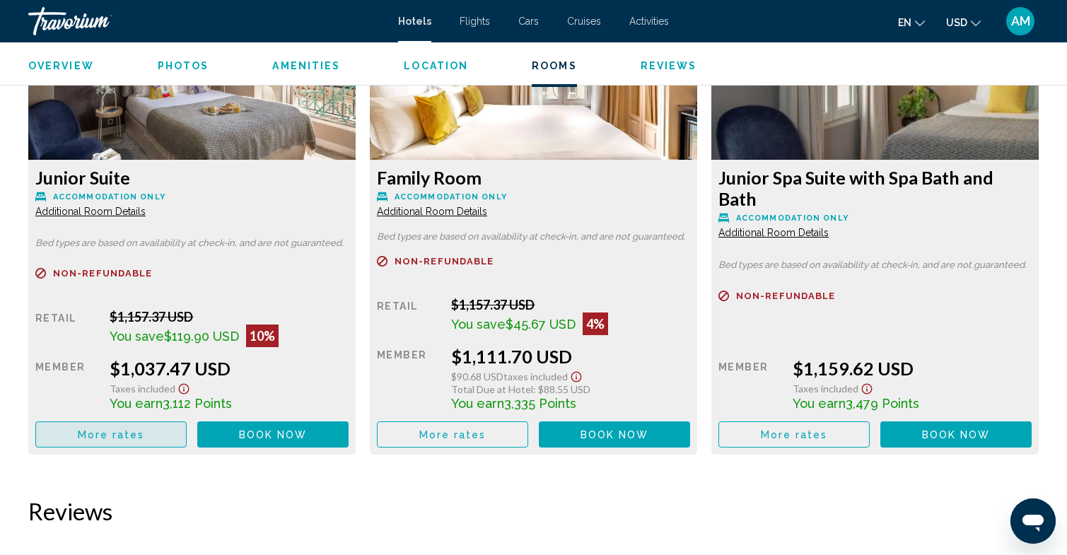
click at [145, 434] on button "More rates" at bounding box center [110, 434] width 151 height 26
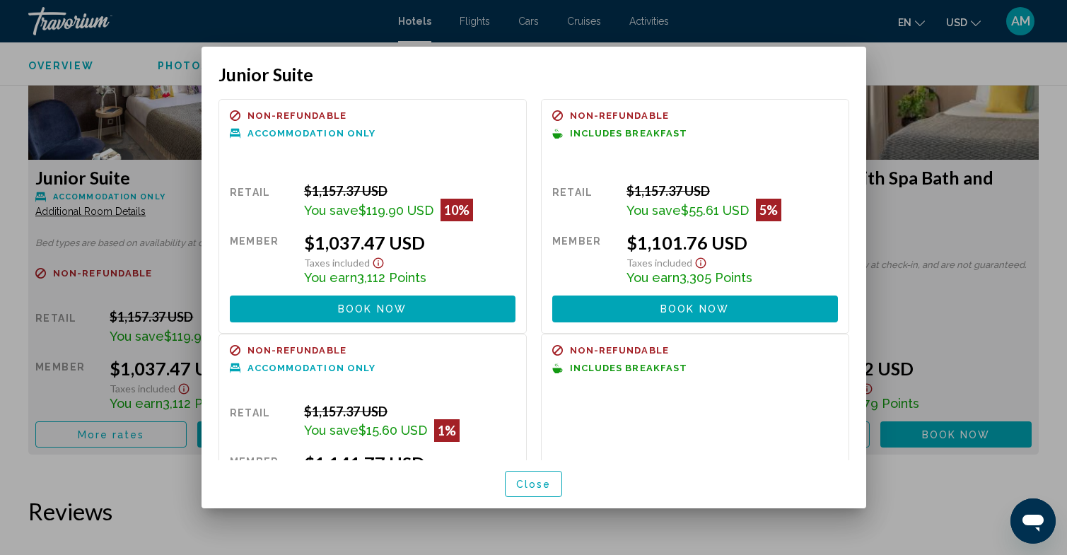
scroll to position [0, 0]
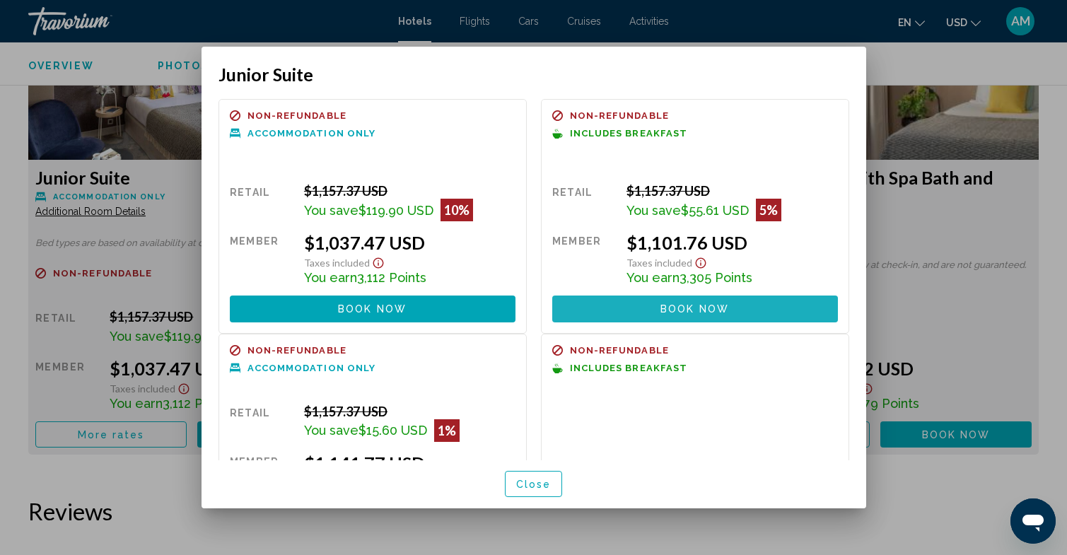
click at [717, 312] on span "Book now" at bounding box center [694, 309] width 69 height 11
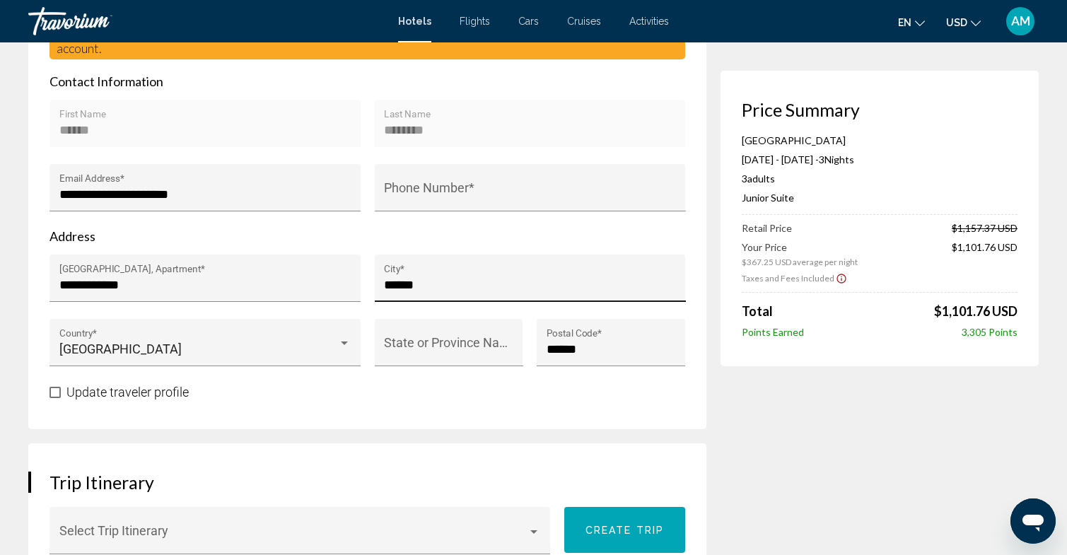
scroll to position [470, 0]
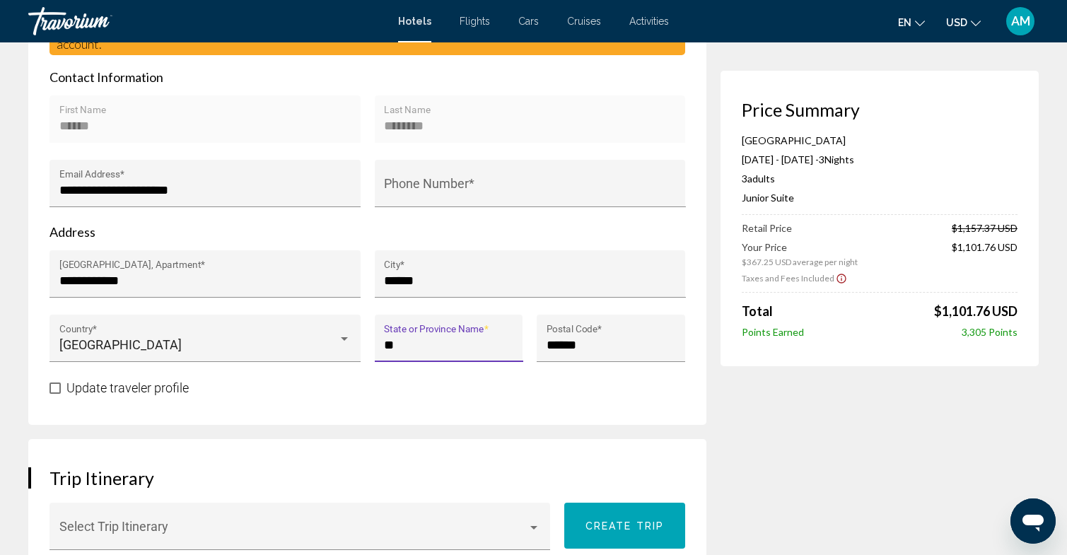
type input "*"
type input "******"
click at [160, 392] on span "Update traveler profile" at bounding box center [127, 387] width 122 height 15
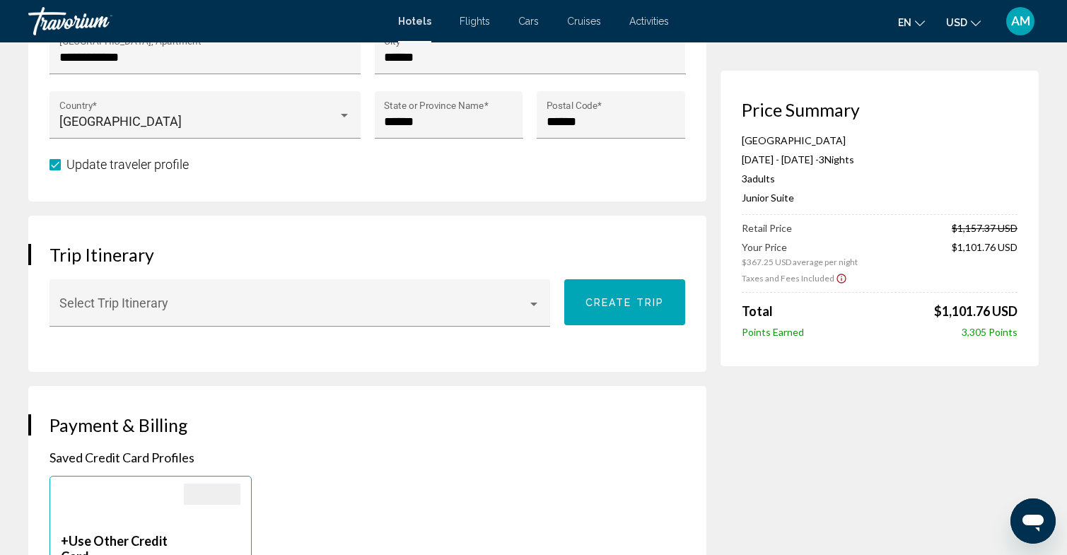
scroll to position [716, 0]
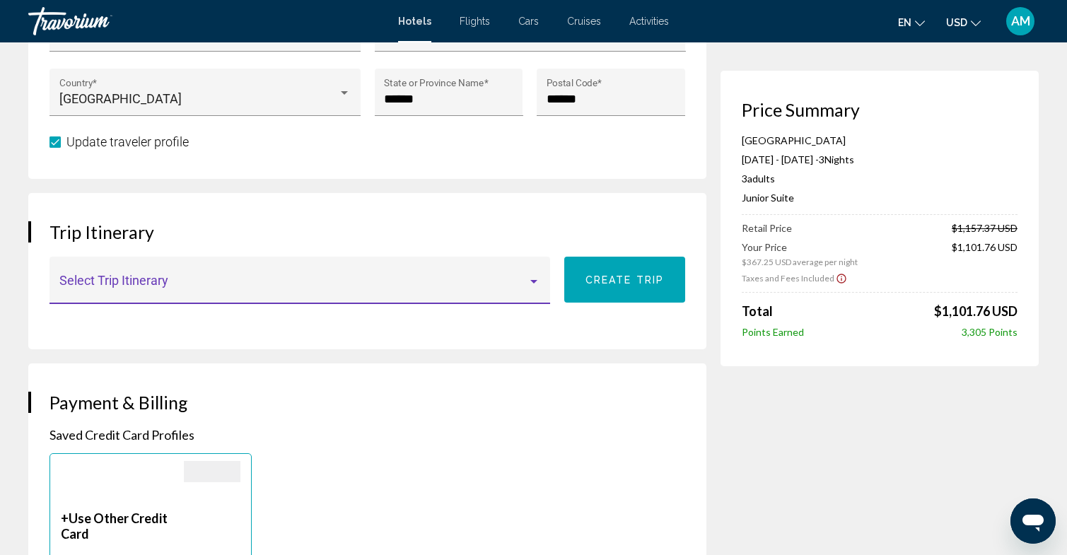
click at [415, 289] on span "Main content" at bounding box center [293, 287] width 469 height 14
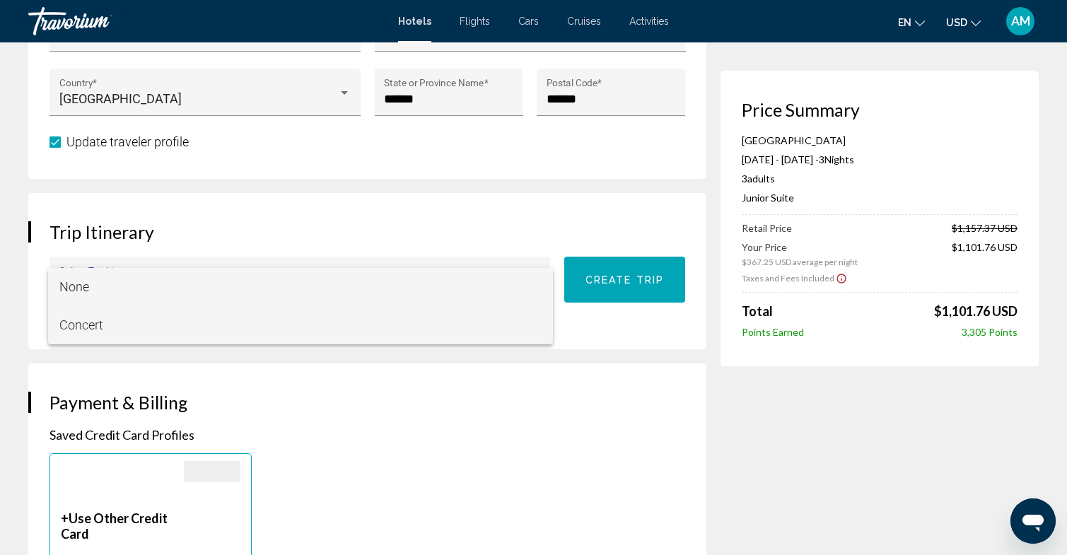
click at [377, 319] on span "Concert" at bounding box center [300, 325] width 482 height 38
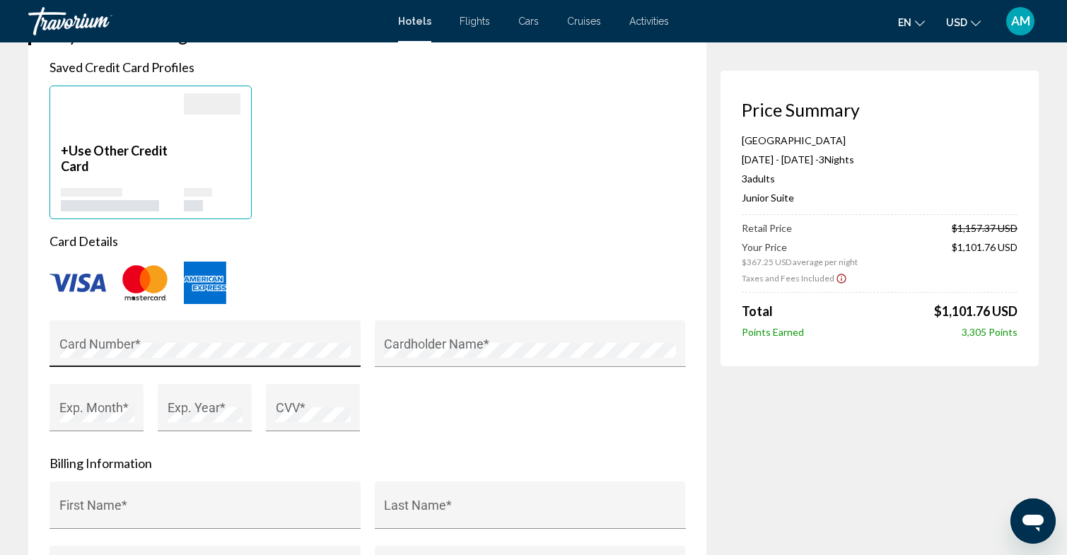
scroll to position [1091, 0]
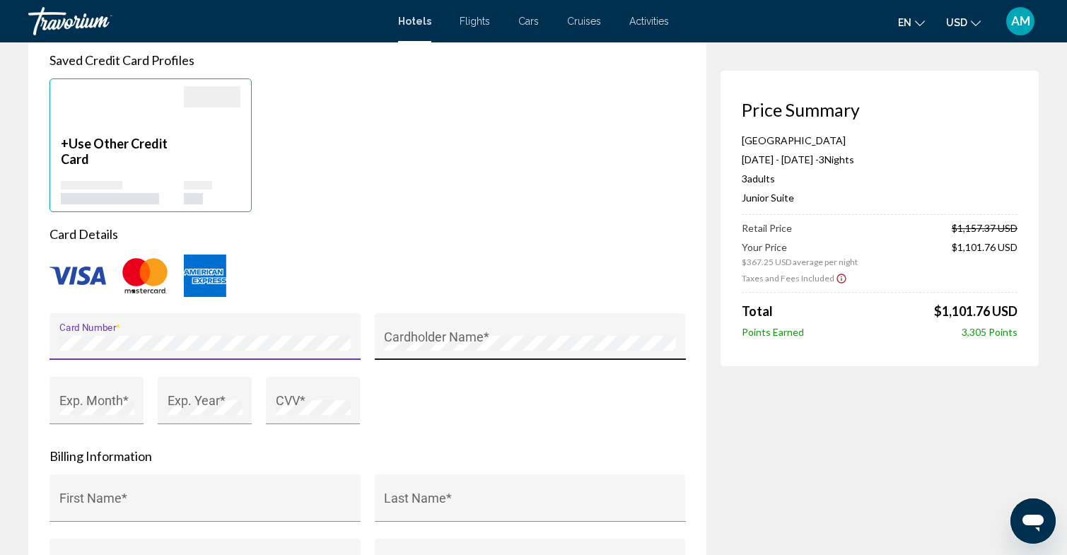
click at [475, 332] on div "Cardholder Name *" at bounding box center [530, 340] width 292 height 37
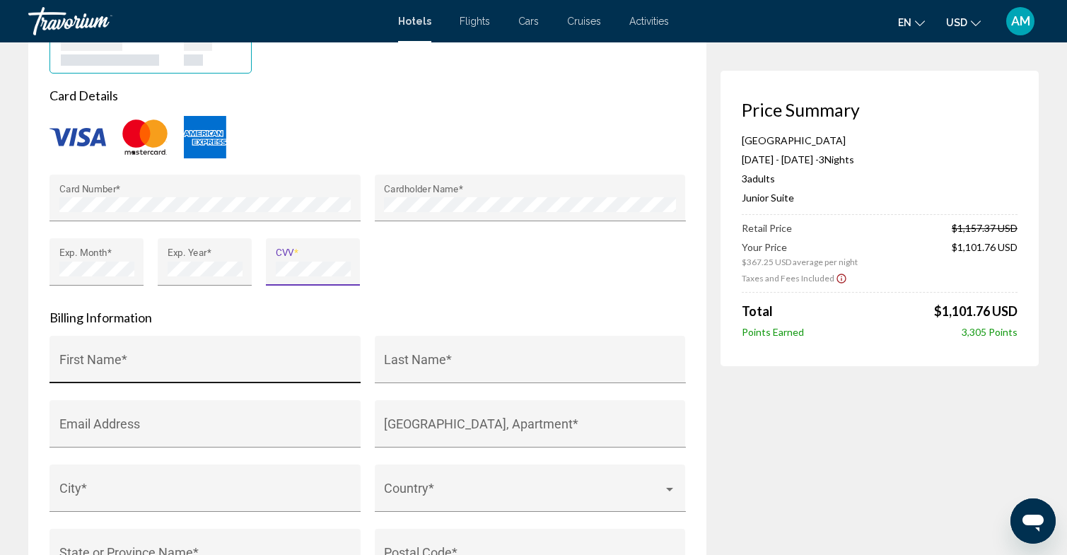
scroll to position [1231, 0]
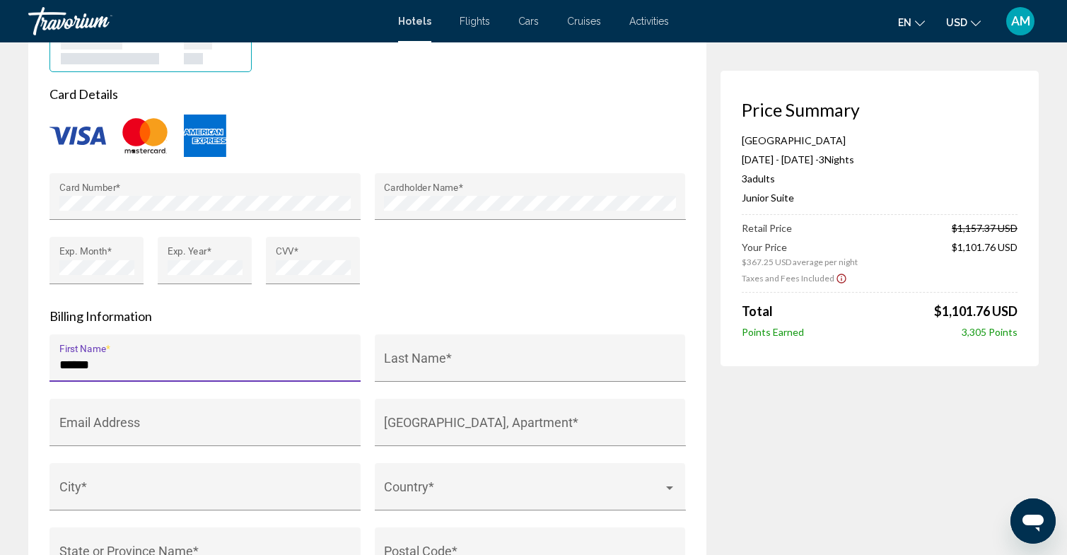
type input "******"
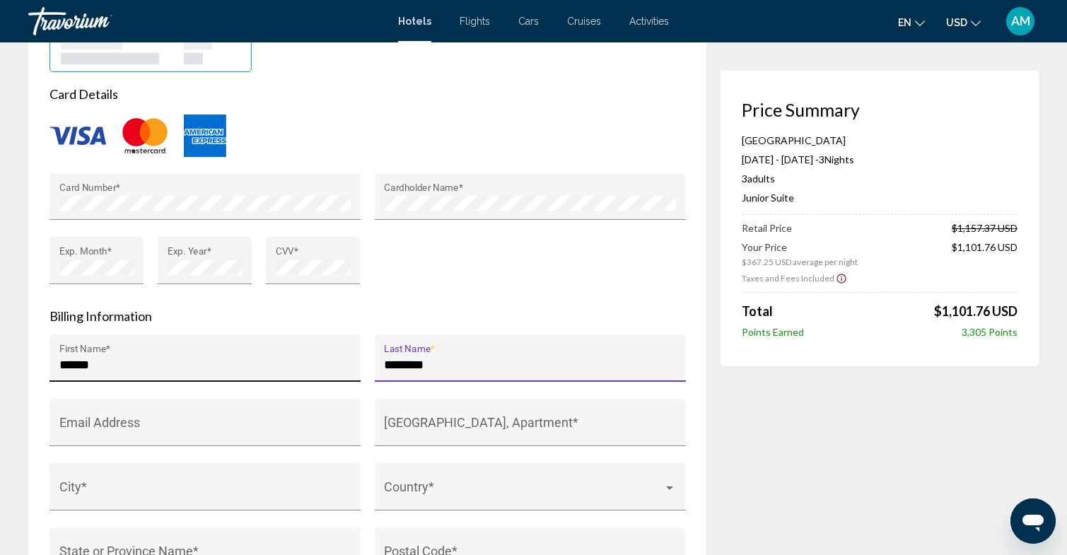
type input "********"
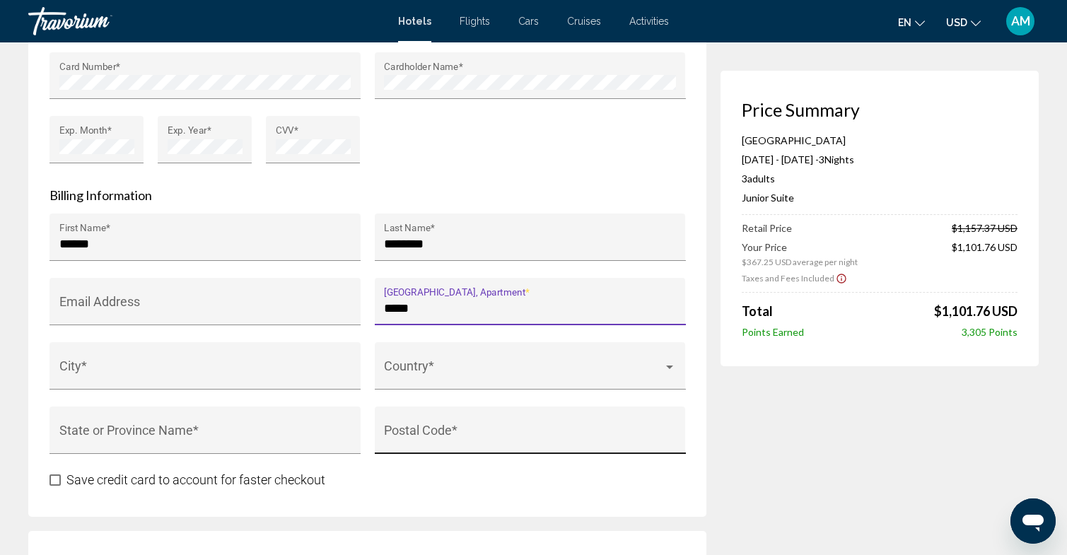
scroll to position [1373, 0]
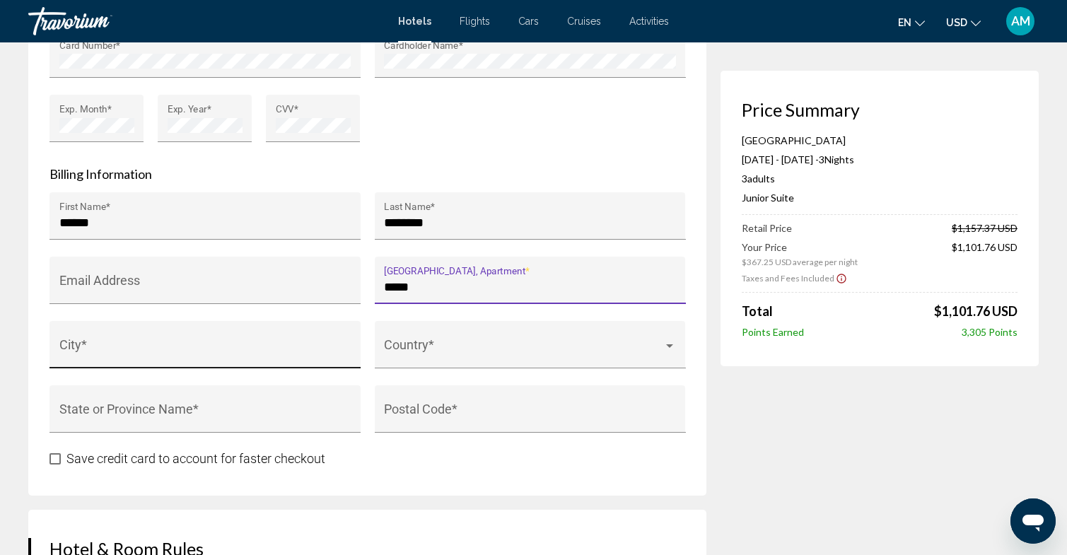
type input "*****"
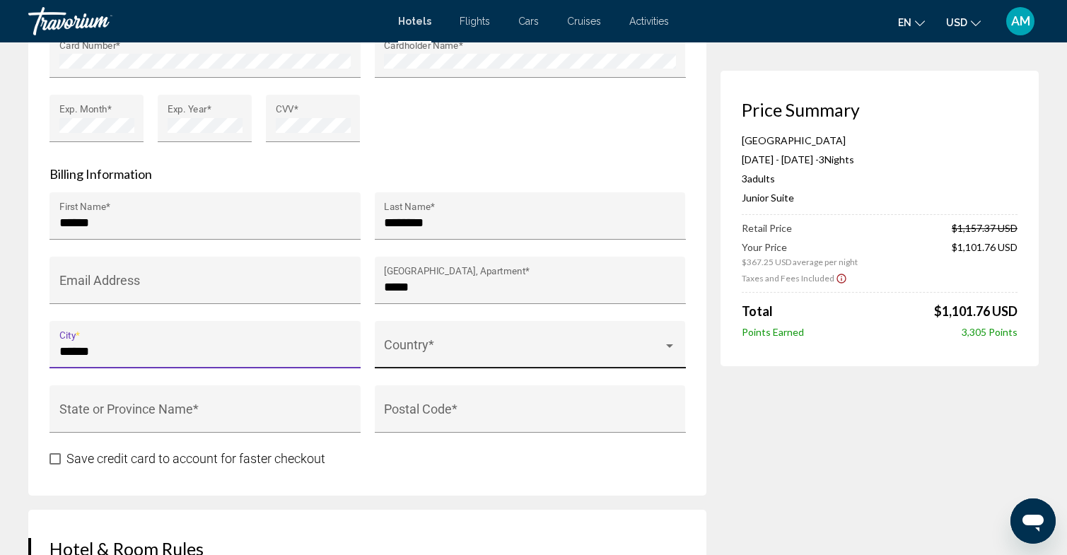
type input "******"
click at [381, 344] on div "Country *" at bounding box center [530, 344] width 311 height 47
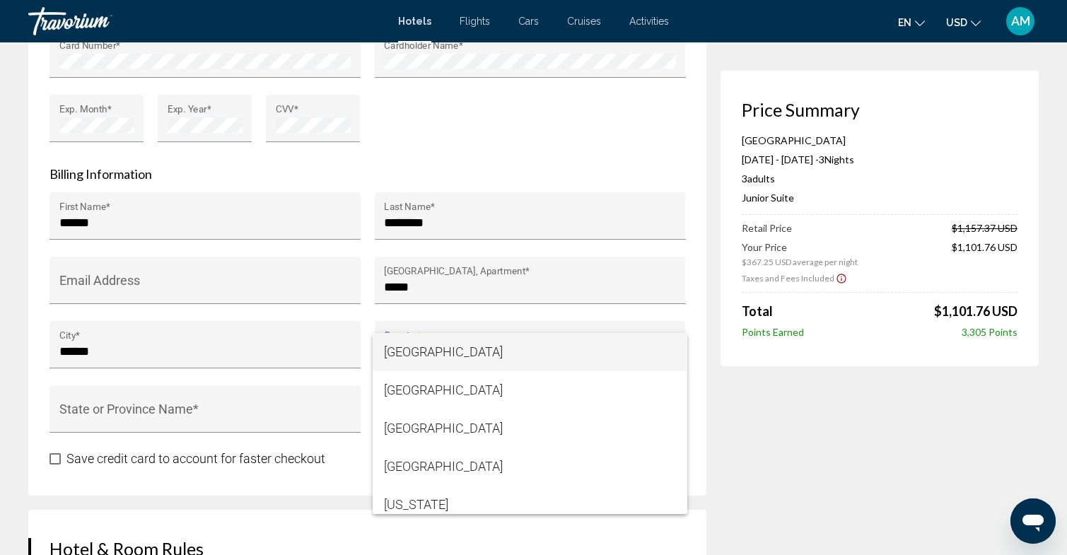
scroll to position [4285, 0]
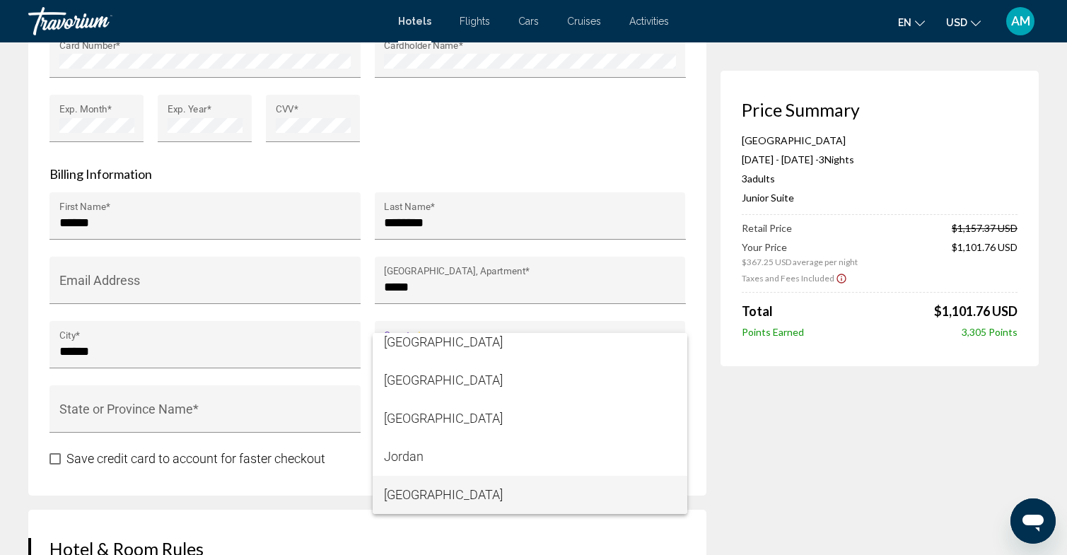
click at [447, 497] on span "[GEOGRAPHIC_DATA]" at bounding box center [530, 495] width 292 height 38
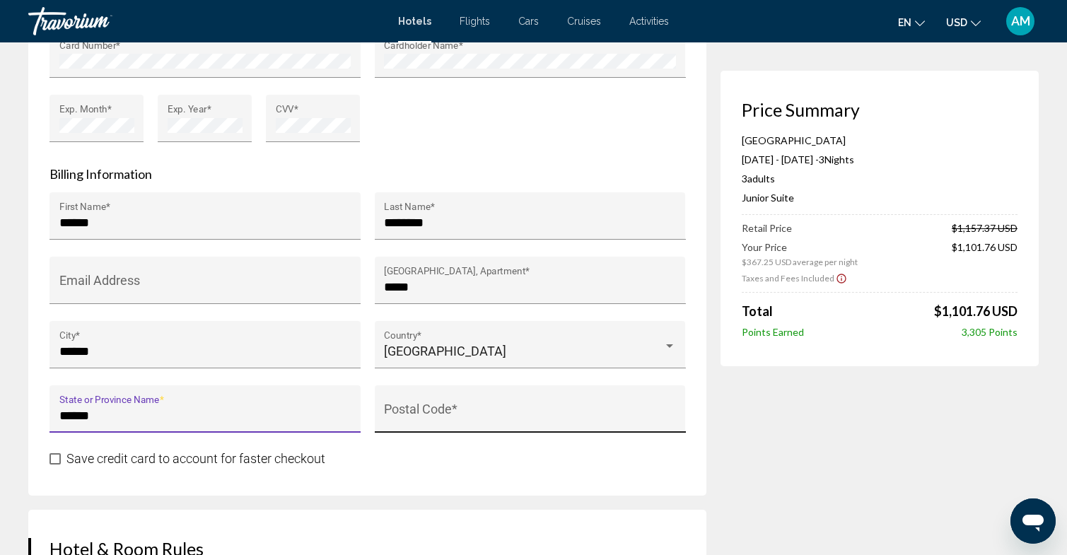
type input "******"
click at [430, 401] on div "Postal Code *" at bounding box center [530, 413] width 292 height 37
type input "******"
click at [196, 466] on span "Save credit card to account for faster checkout" at bounding box center [195, 458] width 259 height 15
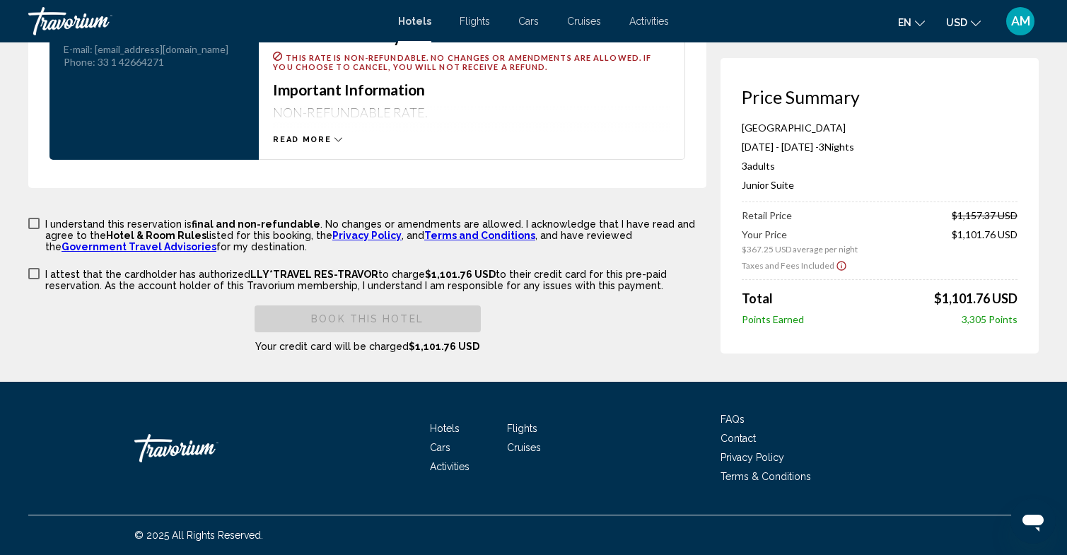
scroll to position [1973, 0]
click at [140, 230] on span "Hotel & Room Rules" at bounding box center [156, 235] width 100 height 11
click at [149, 276] on p "I attest that the cardholder has authorized LLY*TRAVEL RES-TRAVOR to charge $1,…" at bounding box center [375, 280] width 661 height 23
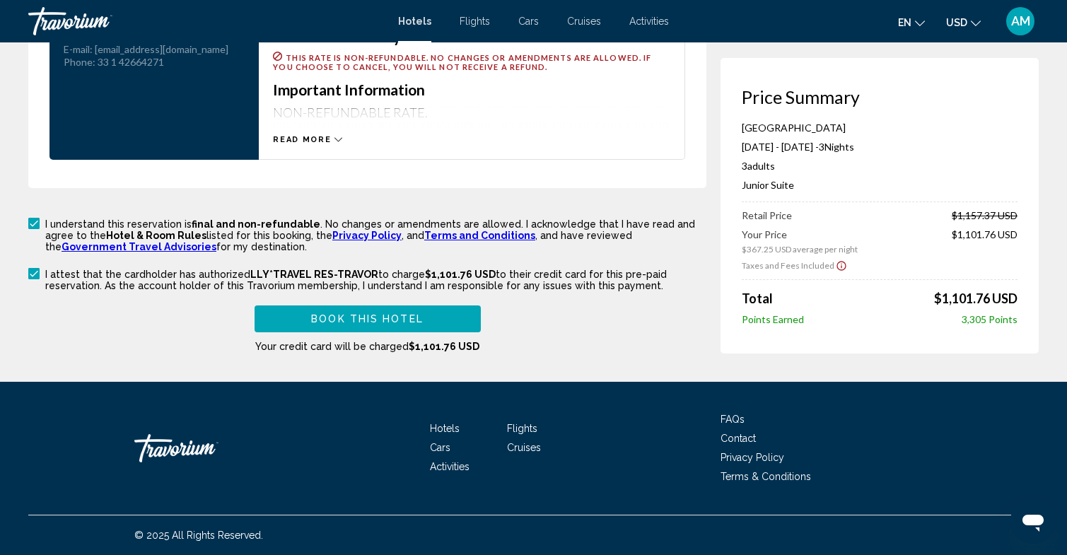
click at [413, 312] on button "Book this hotel" at bounding box center [367, 318] width 226 height 26
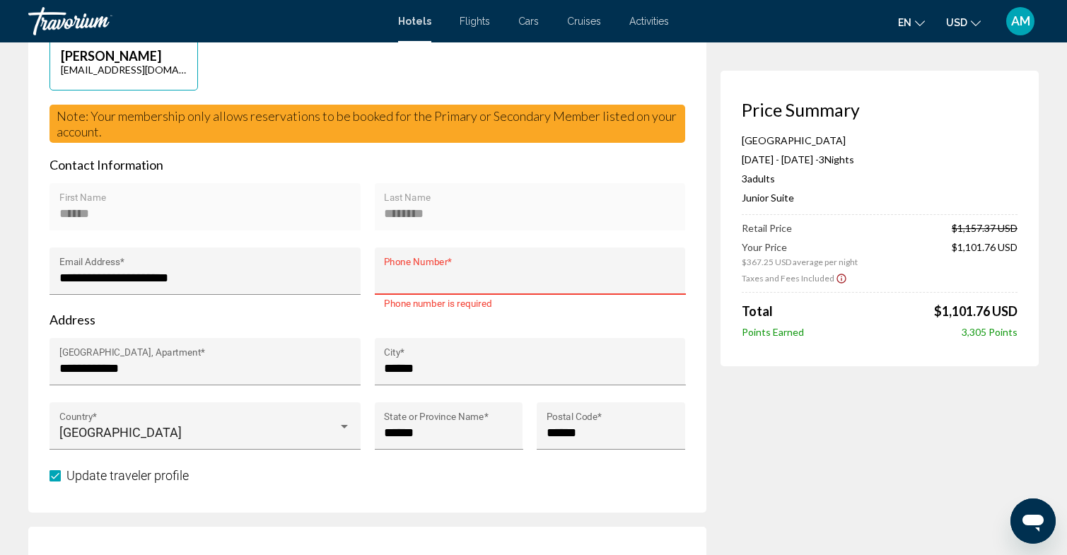
click at [425, 281] on input "Phone Number *" at bounding box center [530, 278] width 292 height 14
type input "*"
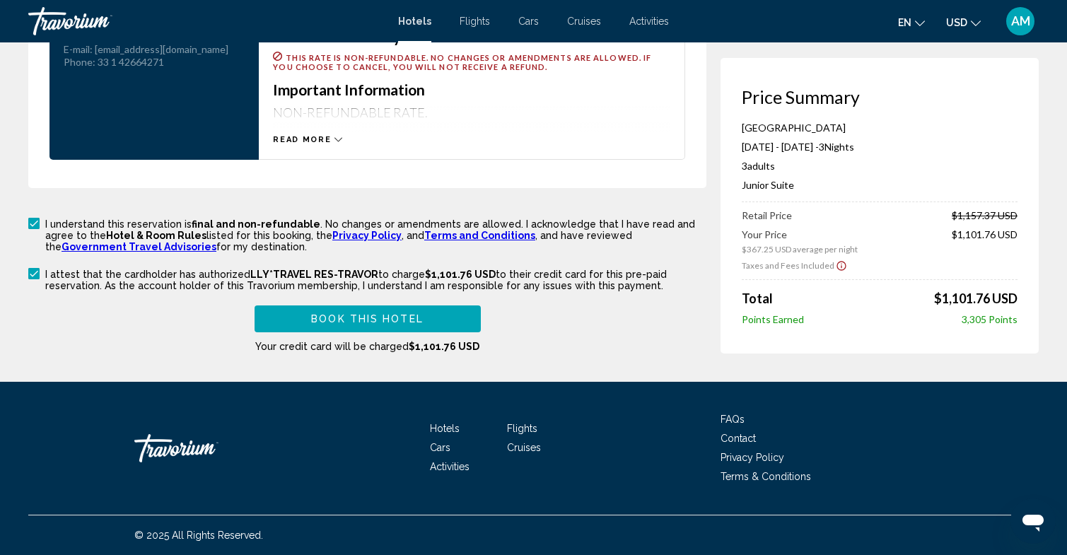
type input "**********"
click at [382, 319] on span "Book this hotel" at bounding box center [367, 319] width 112 height 11
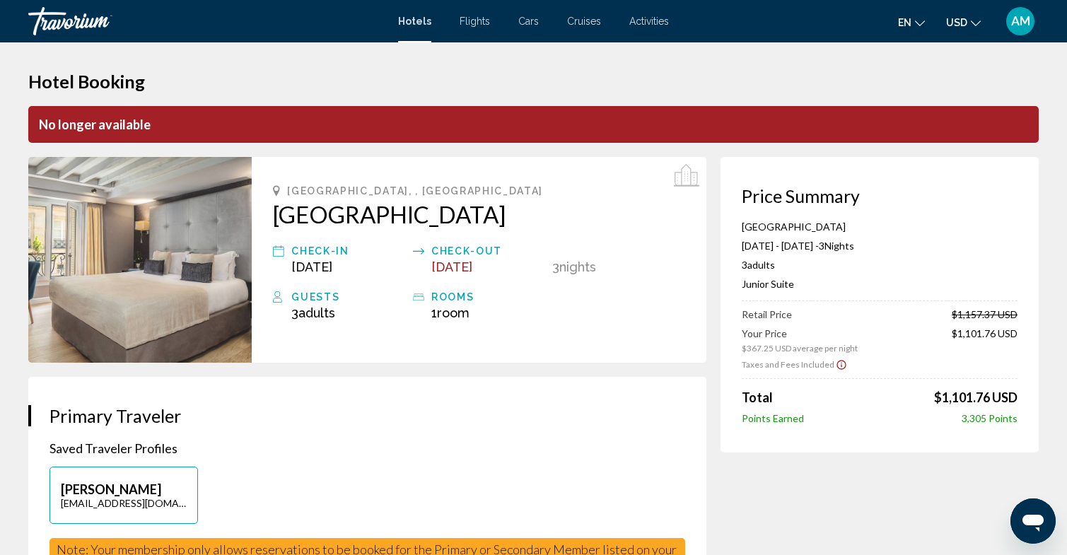
scroll to position [0, 0]
